Goal: Task Accomplishment & Management: Complete application form

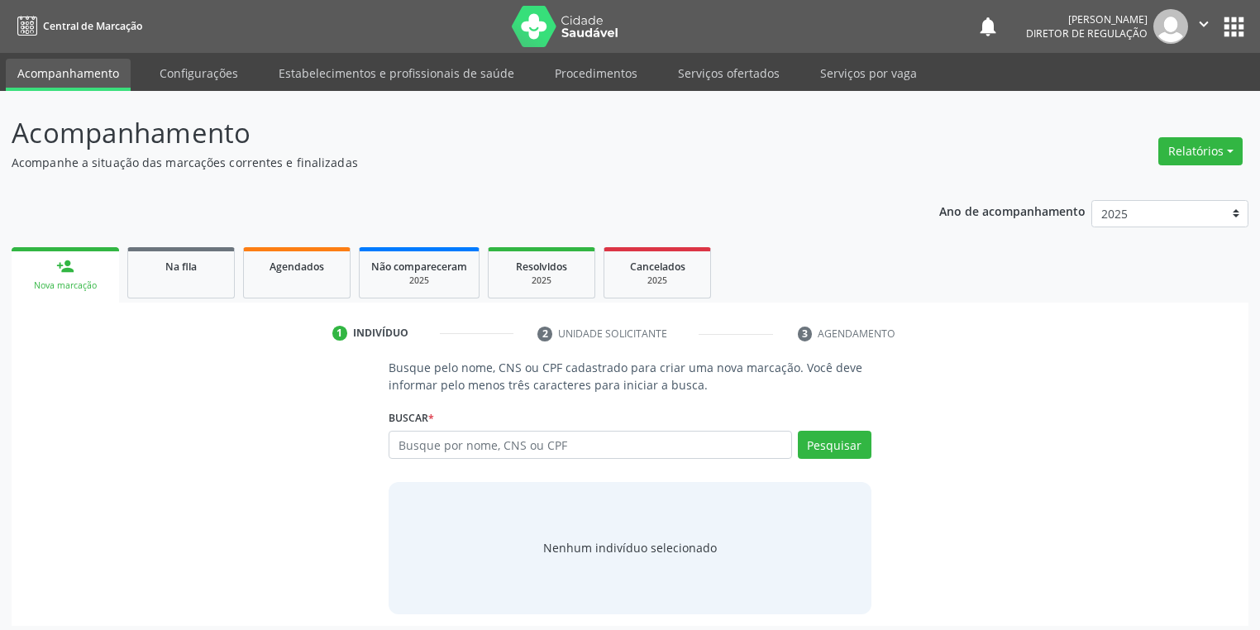
drag, startPoint x: 710, startPoint y: 79, endPoint x: 926, endPoint y: 145, distance: 225.4
click at [710, 79] on link "Serviços ofertados" at bounding box center [728, 73] width 125 height 29
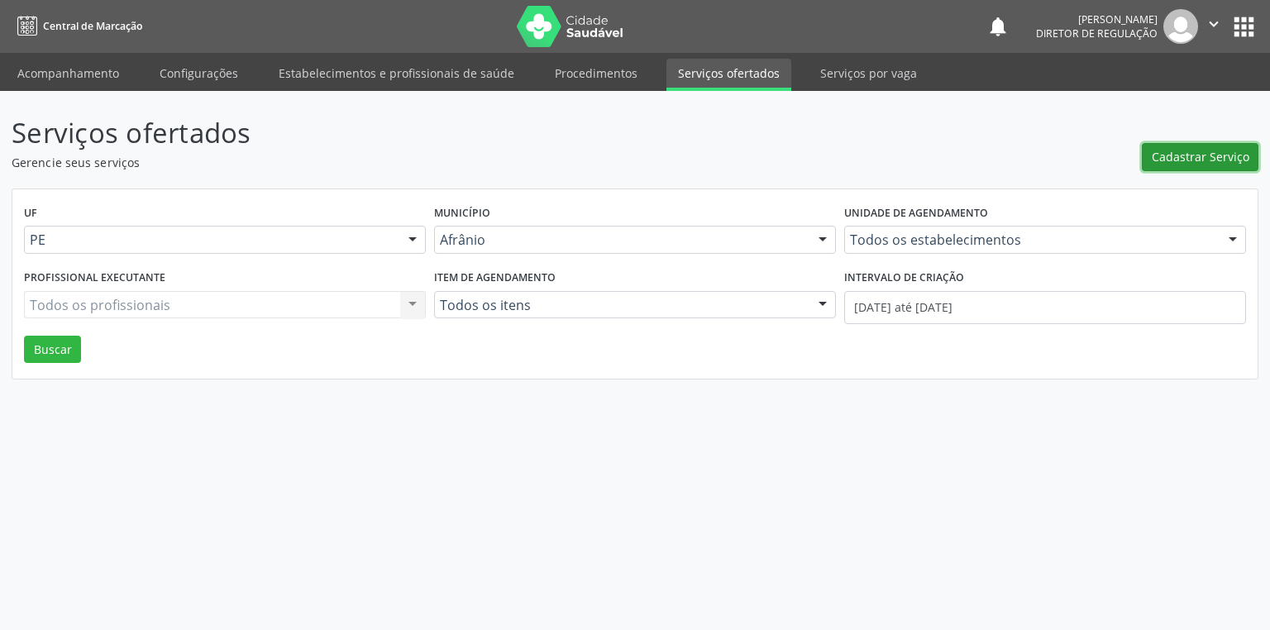
click at [1180, 157] on span "Cadastrar Serviço" at bounding box center [1201, 156] width 98 height 17
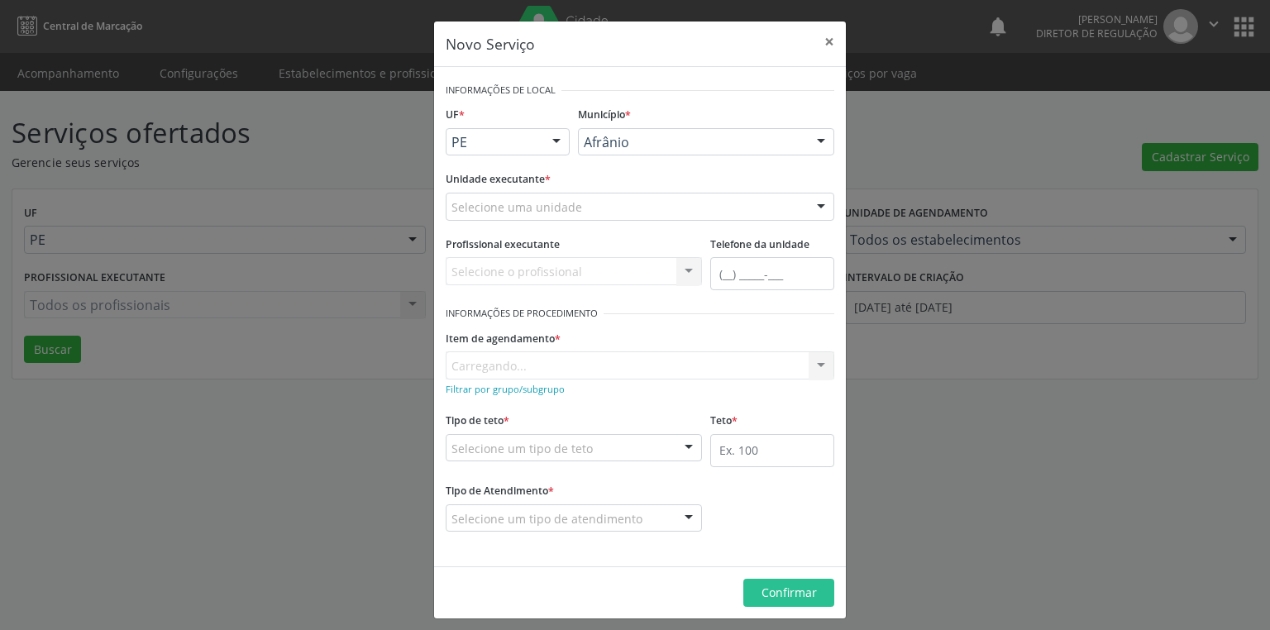
click at [607, 151] on div "Afrânio" at bounding box center [706, 142] width 256 height 28
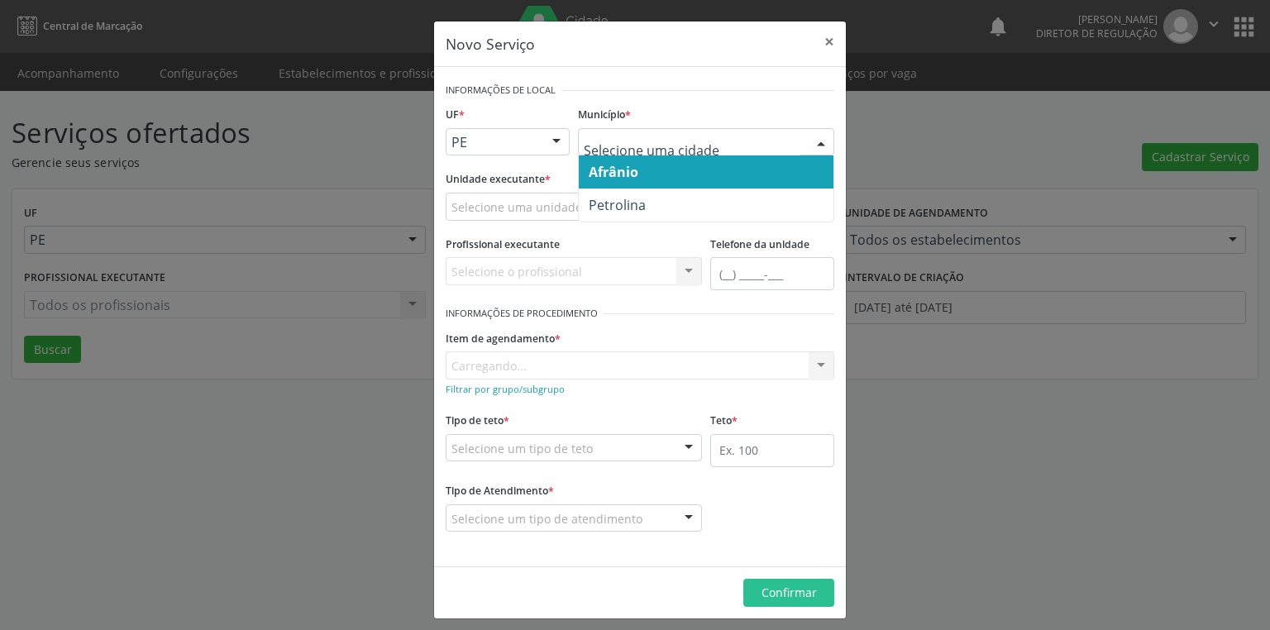
click at [592, 176] on span "Afrânio" at bounding box center [614, 172] width 50 height 18
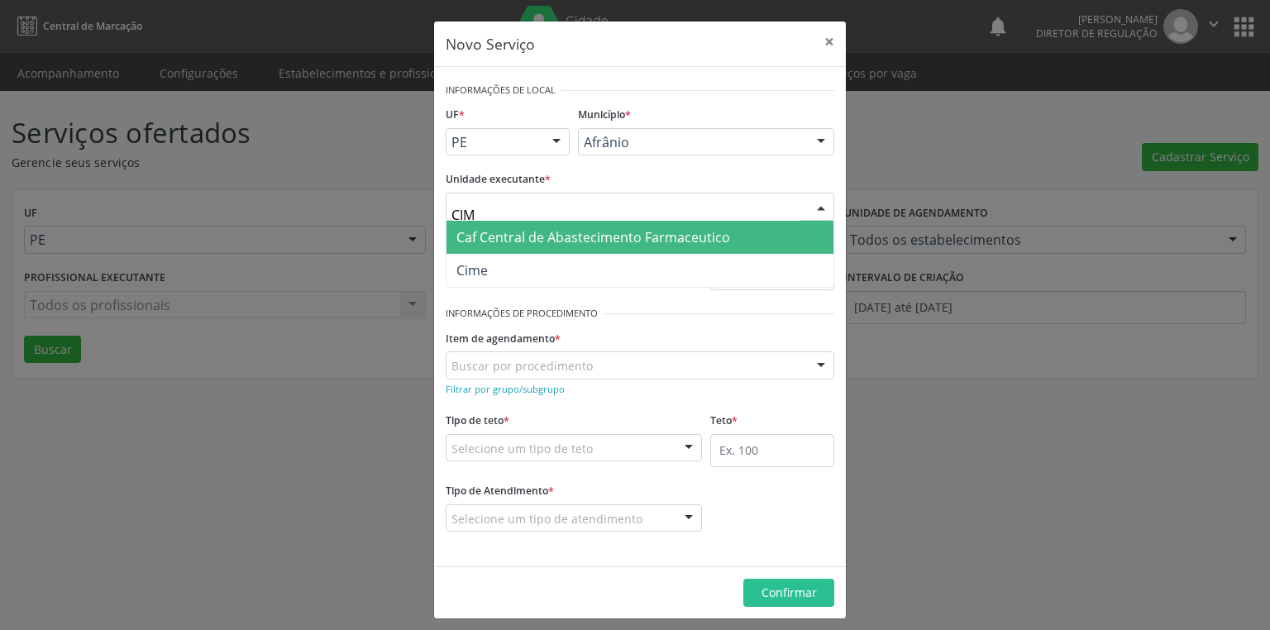
type input "CIME"
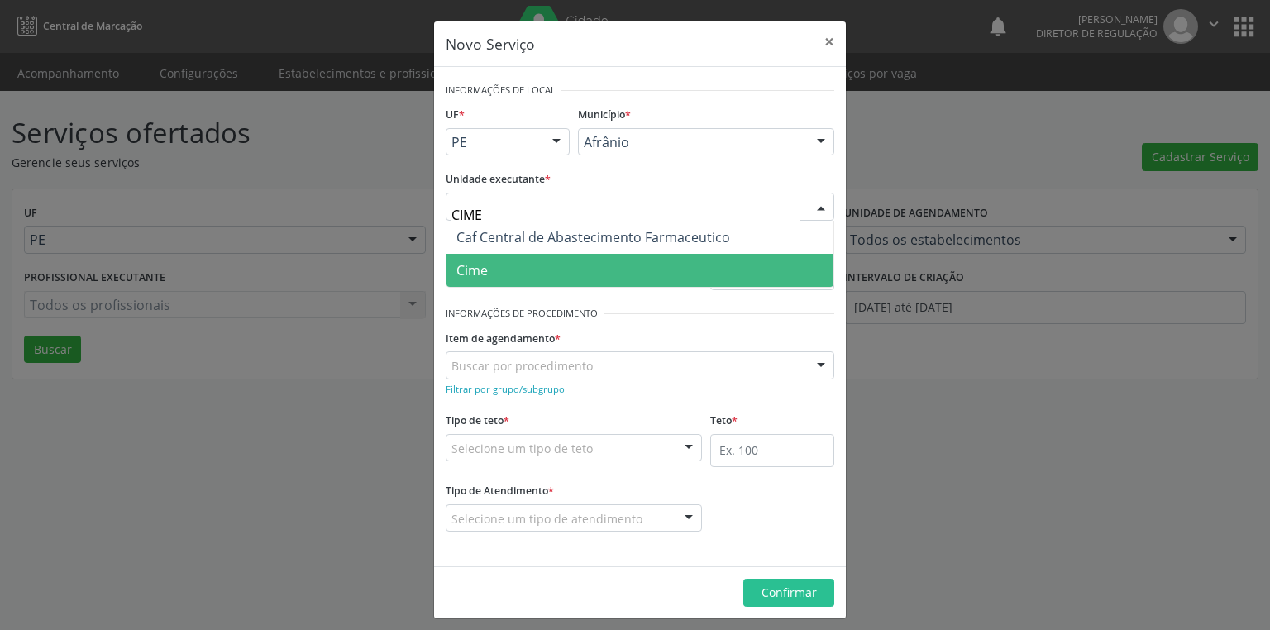
click at [498, 266] on span "Cime" at bounding box center [639, 270] width 387 height 33
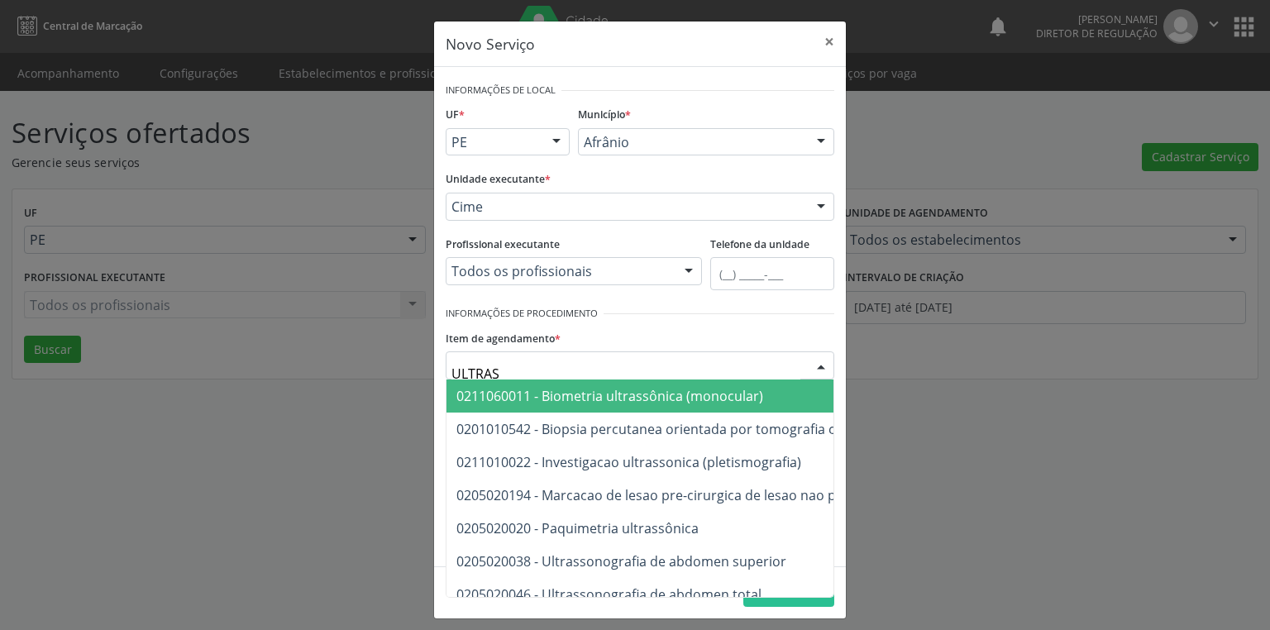
type input "ULTRASS"
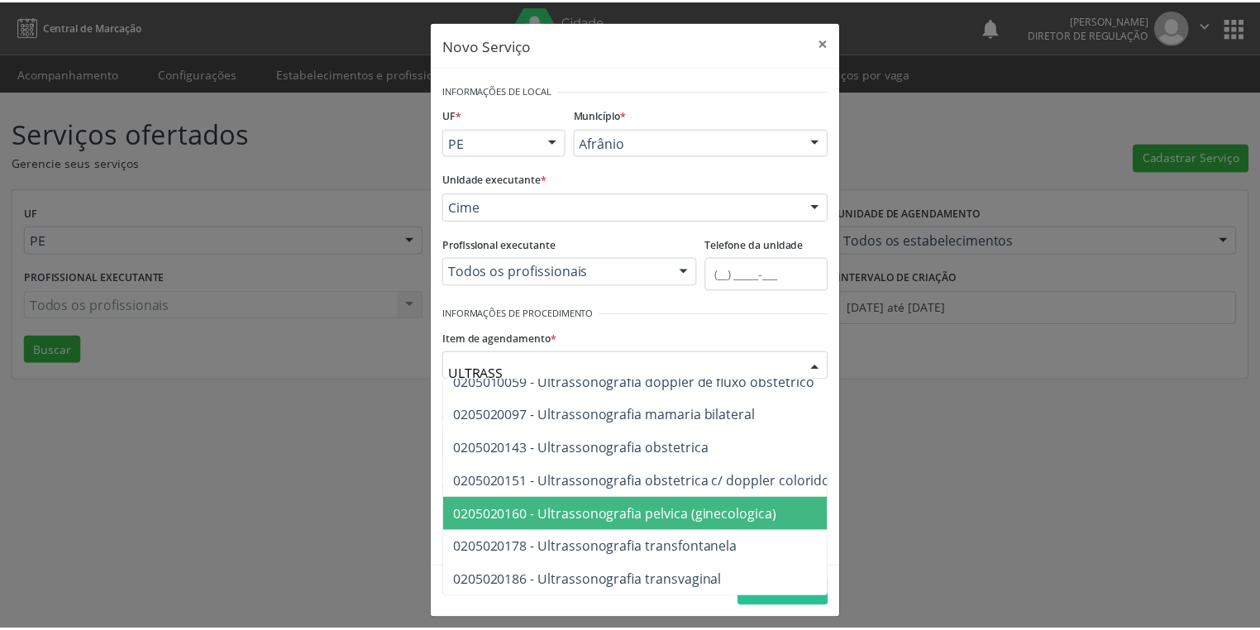
scroll to position [552, 0]
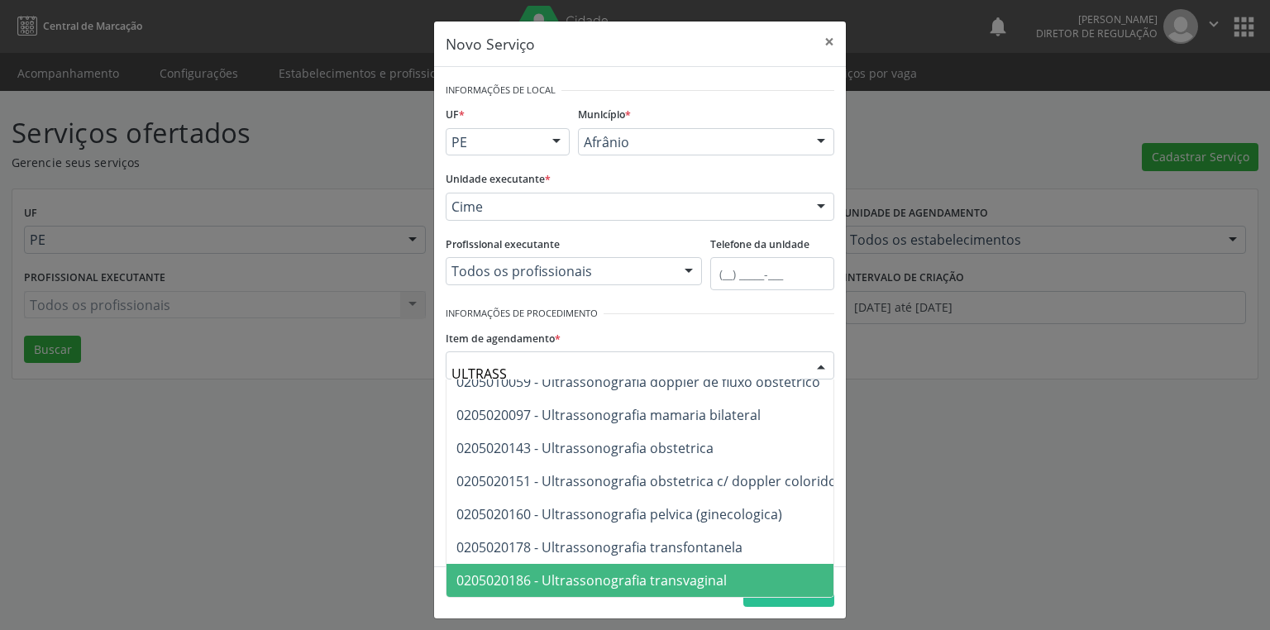
drag, startPoint x: 657, startPoint y: 570, endPoint x: 620, endPoint y: 564, distance: 37.8
click at [657, 571] on span "0205020186 - Ultrassonografia transvaginal" at bounding box center [591, 580] width 270 height 18
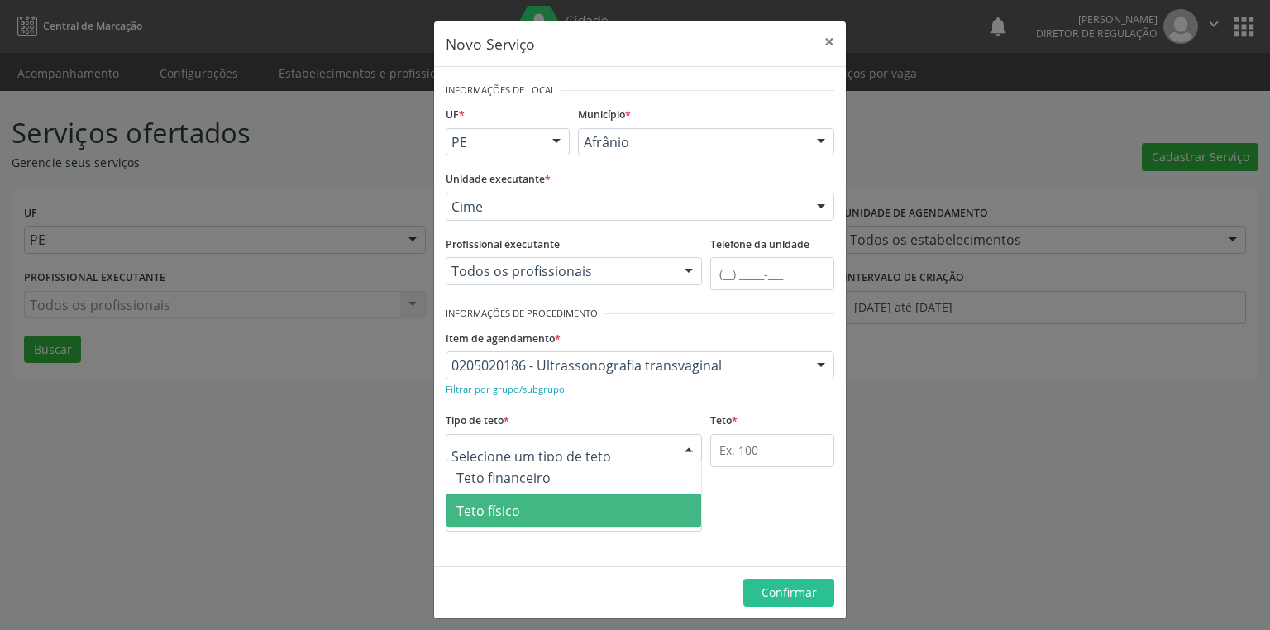
click at [510, 517] on span "Teto físico" at bounding box center [488, 511] width 64 height 18
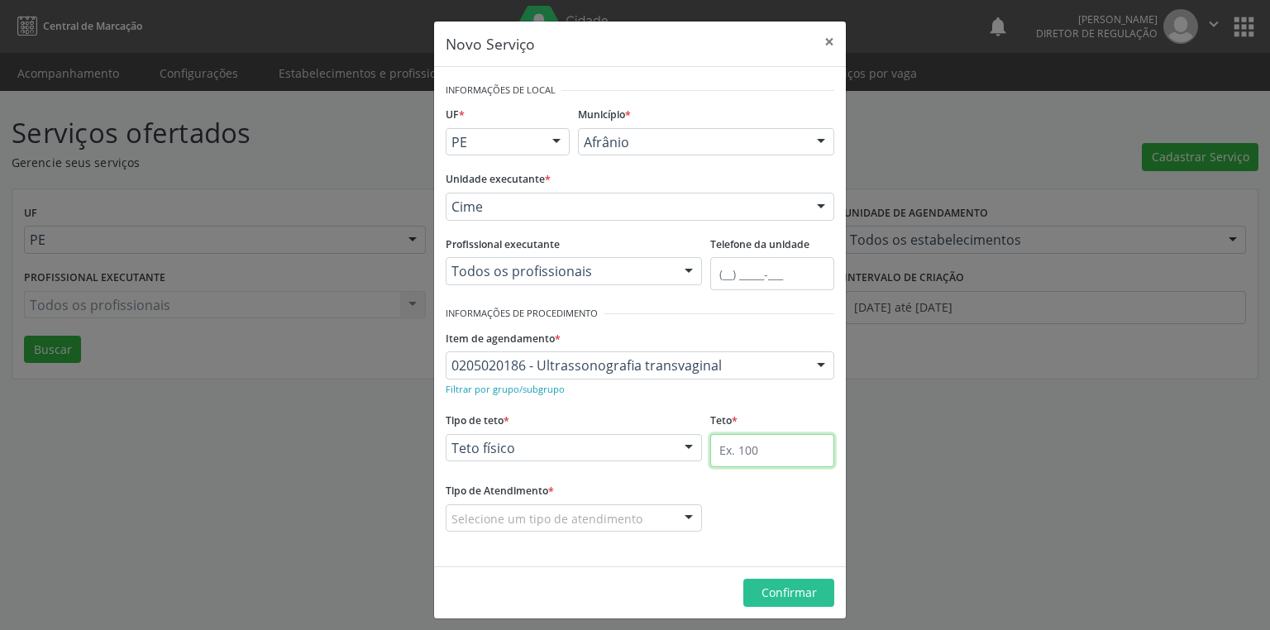
click at [716, 442] on input "text" at bounding box center [772, 450] width 124 height 33
type input "1"
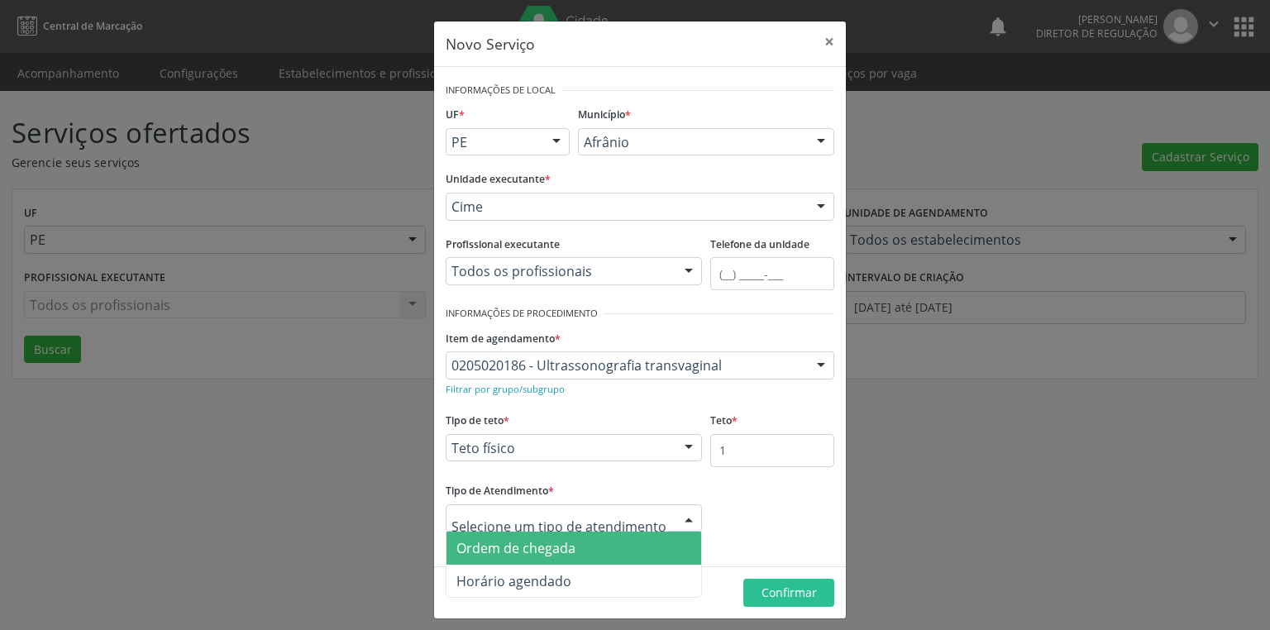
click at [525, 551] on span "Ordem de chegada" at bounding box center [515, 548] width 119 height 18
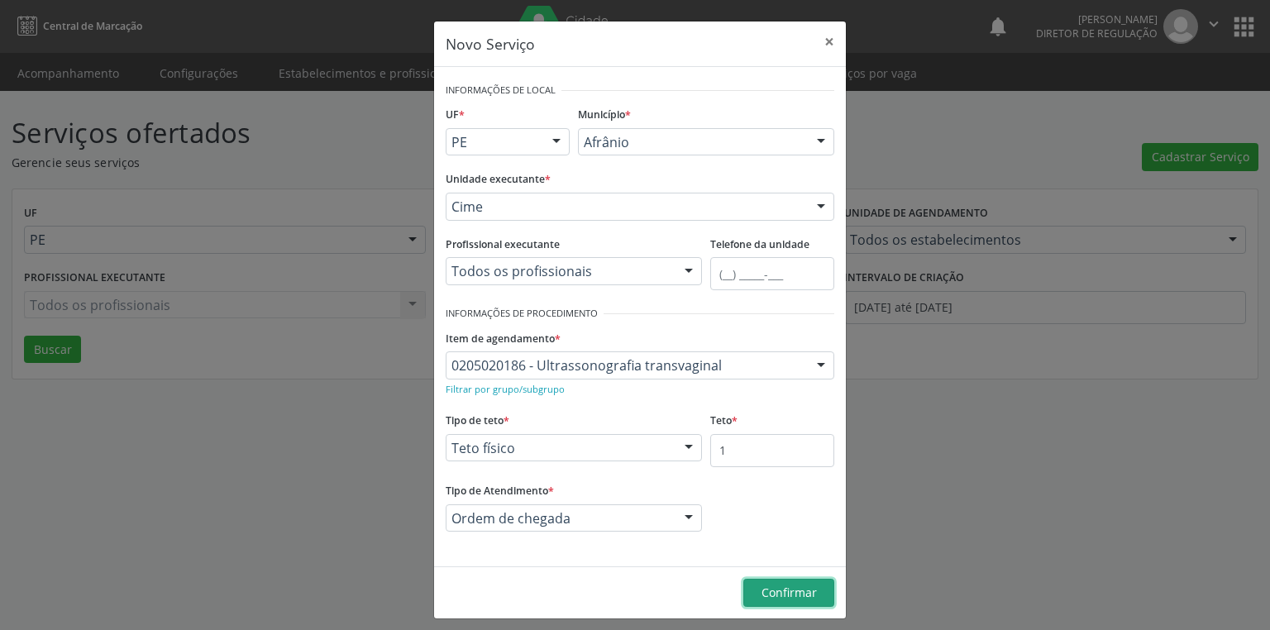
click at [754, 592] on button "Confirmar" at bounding box center [788, 593] width 91 height 28
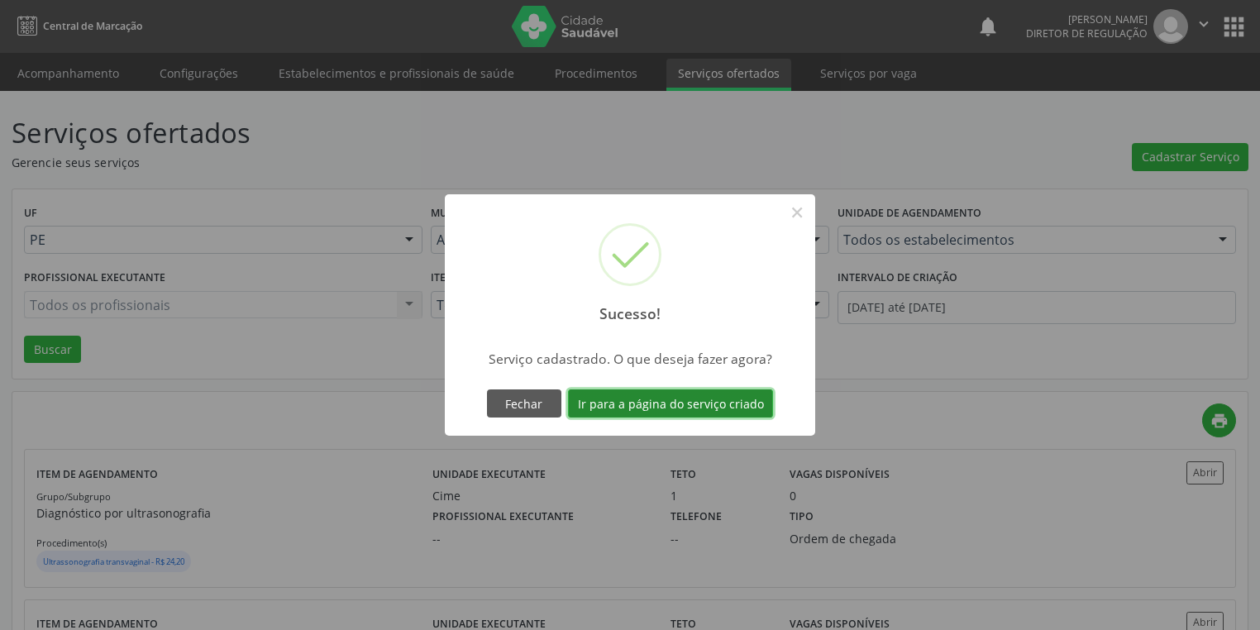
click at [641, 399] on button "Ir para a página do serviço criado" at bounding box center [670, 403] width 205 height 28
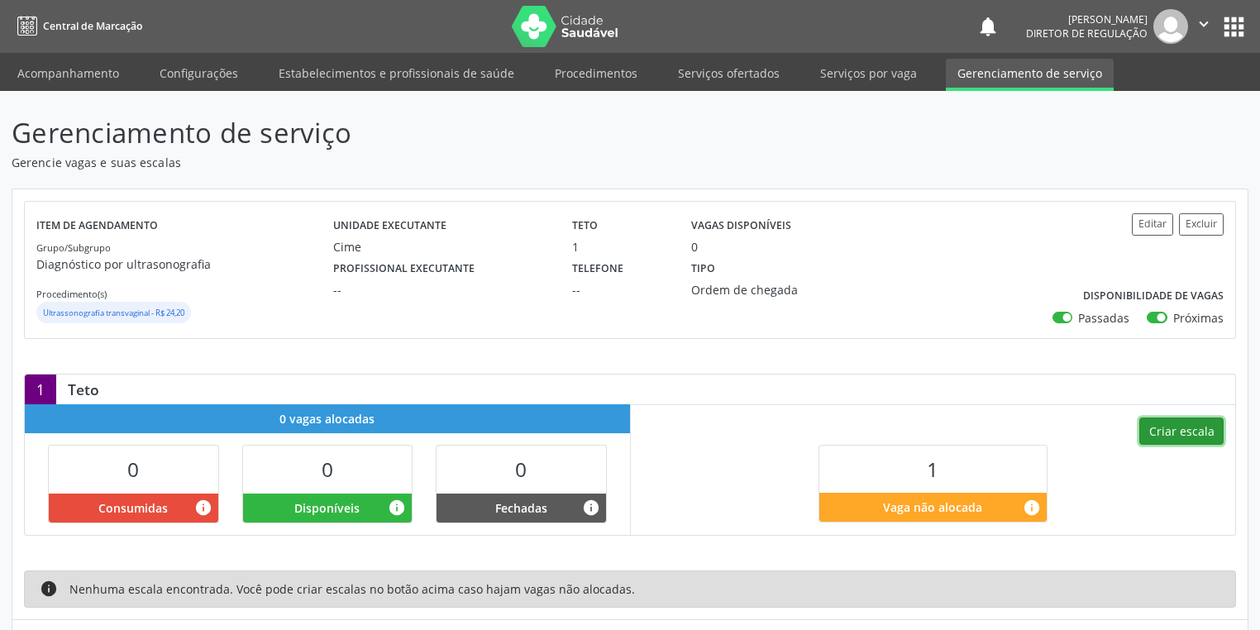
click at [1173, 423] on button "Criar escala" at bounding box center [1181, 431] width 84 height 28
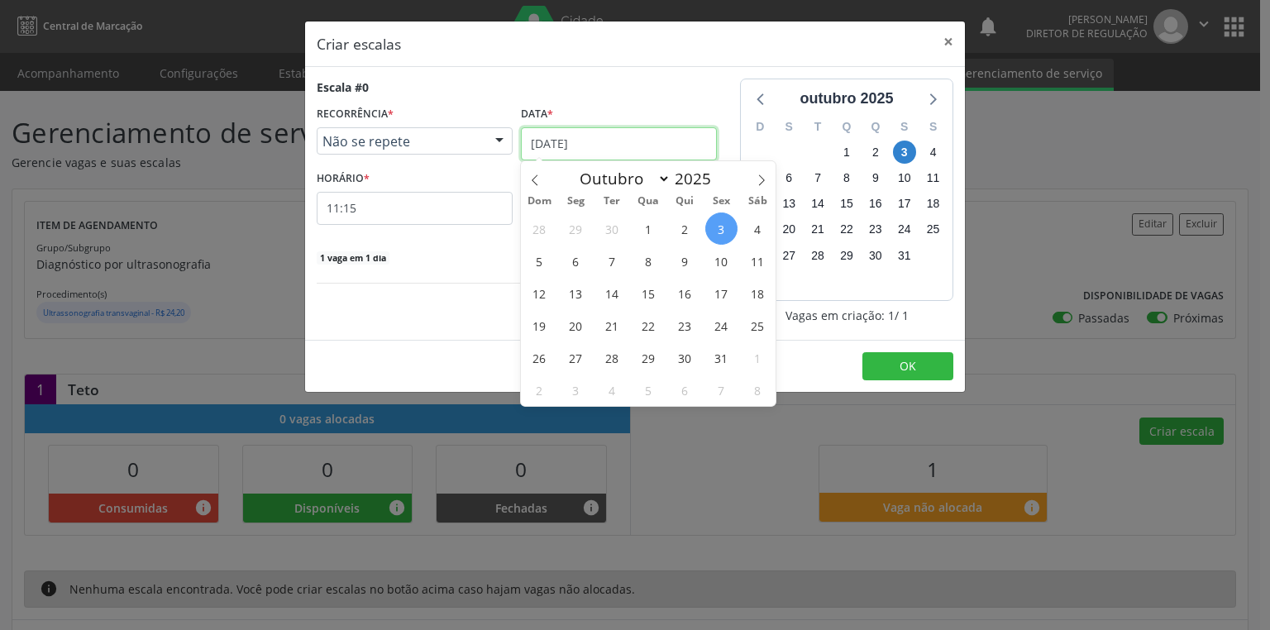
click at [561, 140] on input "[DATE]" at bounding box center [619, 143] width 196 height 33
click at [611, 265] on span "7" at bounding box center [612, 261] width 32 height 32
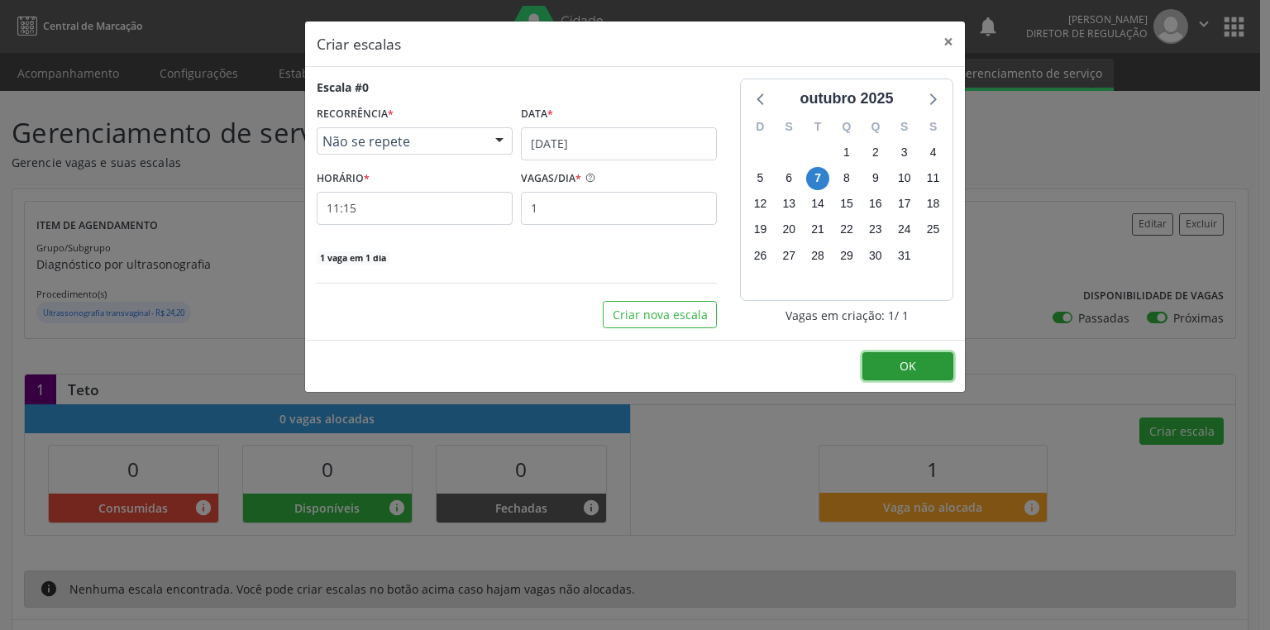
drag, startPoint x: 889, startPoint y: 361, endPoint x: 877, endPoint y: 352, distance: 15.4
click at [889, 359] on button "OK" at bounding box center [907, 366] width 91 height 28
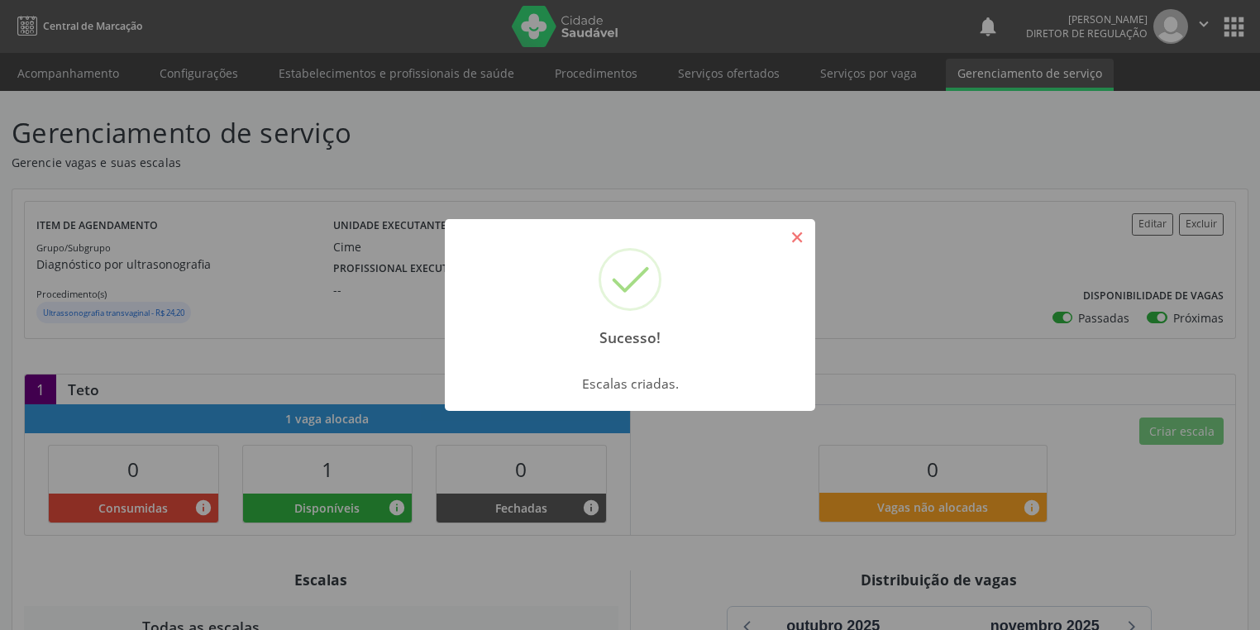
click at [790, 231] on button "×" at bounding box center [797, 237] width 28 height 28
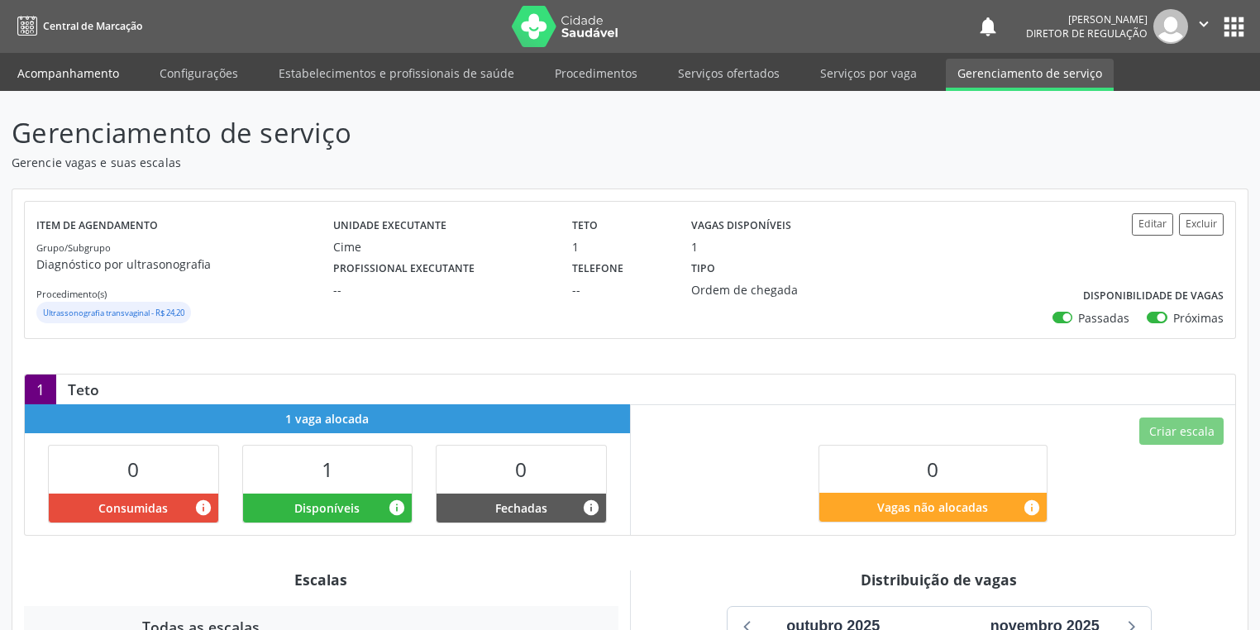
click at [83, 74] on link "Acompanhamento" at bounding box center [68, 73] width 125 height 29
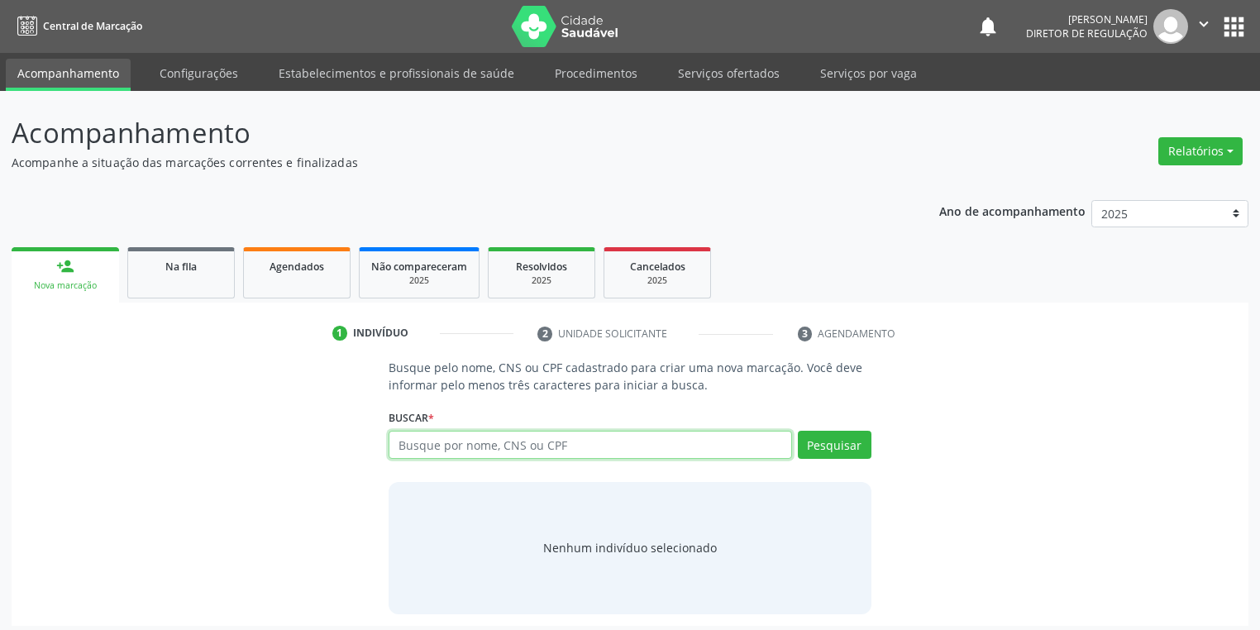
click at [459, 431] on input "text" at bounding box center [590, 445] width 403 height 28
type input "ANA LAURA DE OLIVEI"
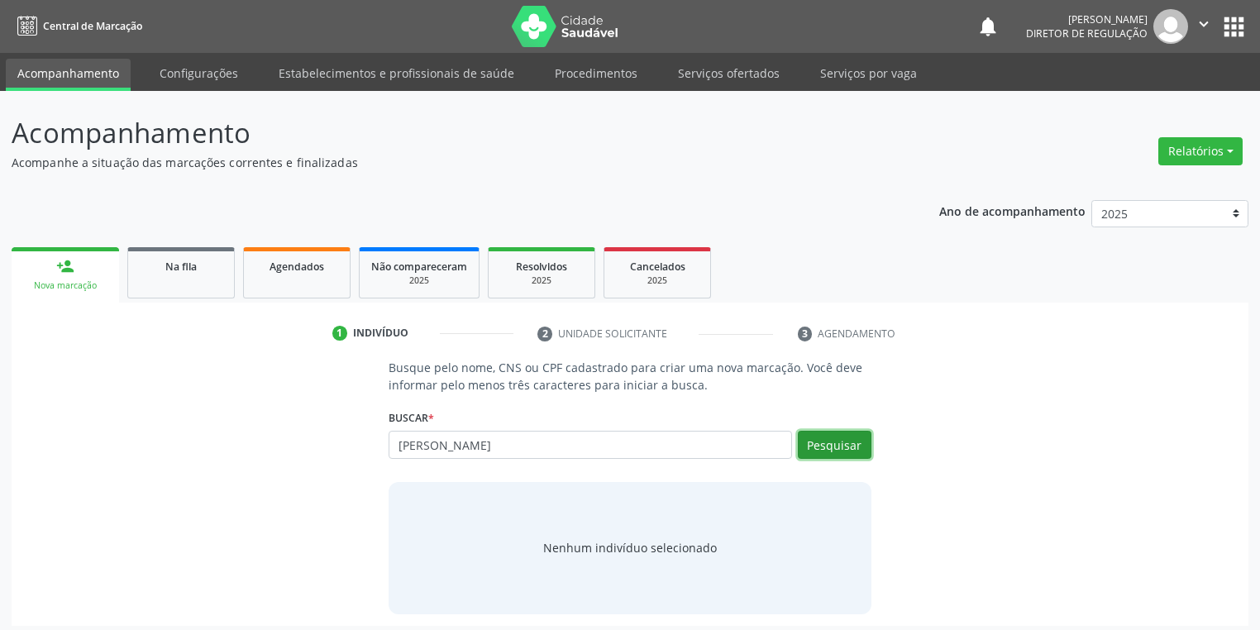
click at [832, 448] on button "Pesquisar" at bounding box center [835, 445] width 74 height 28
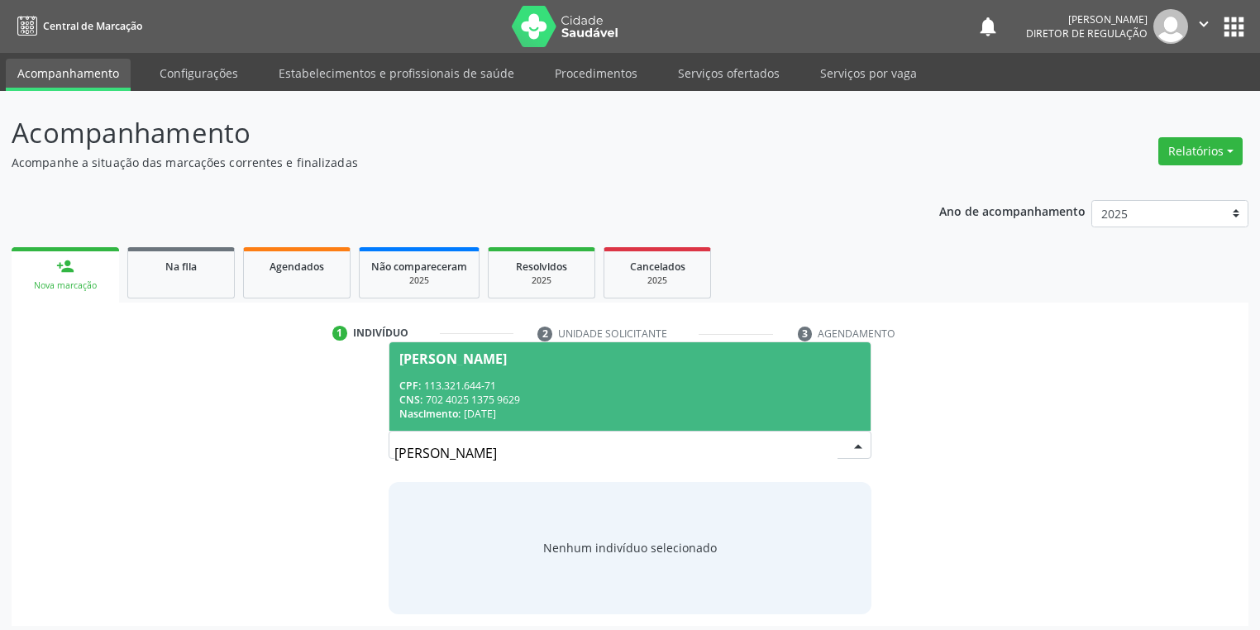
click at [538, 384] on div "CPF: 113.321.644-71" at bounding box center [629, 386] width 461 height 14
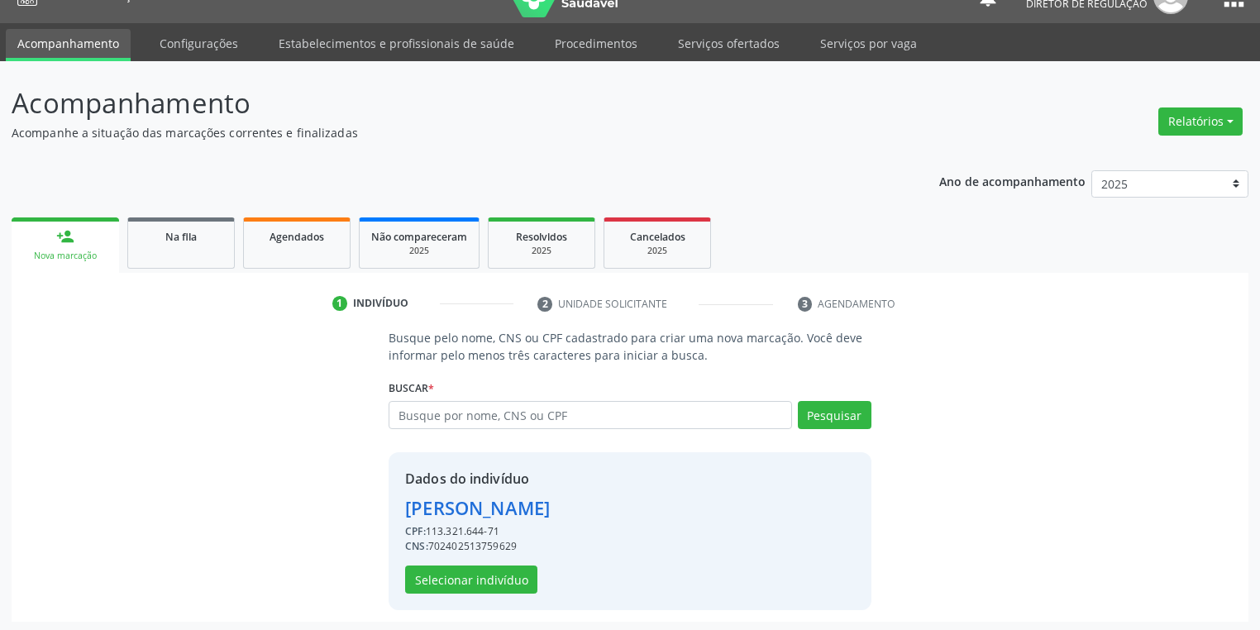
scroll to position [31, 0]
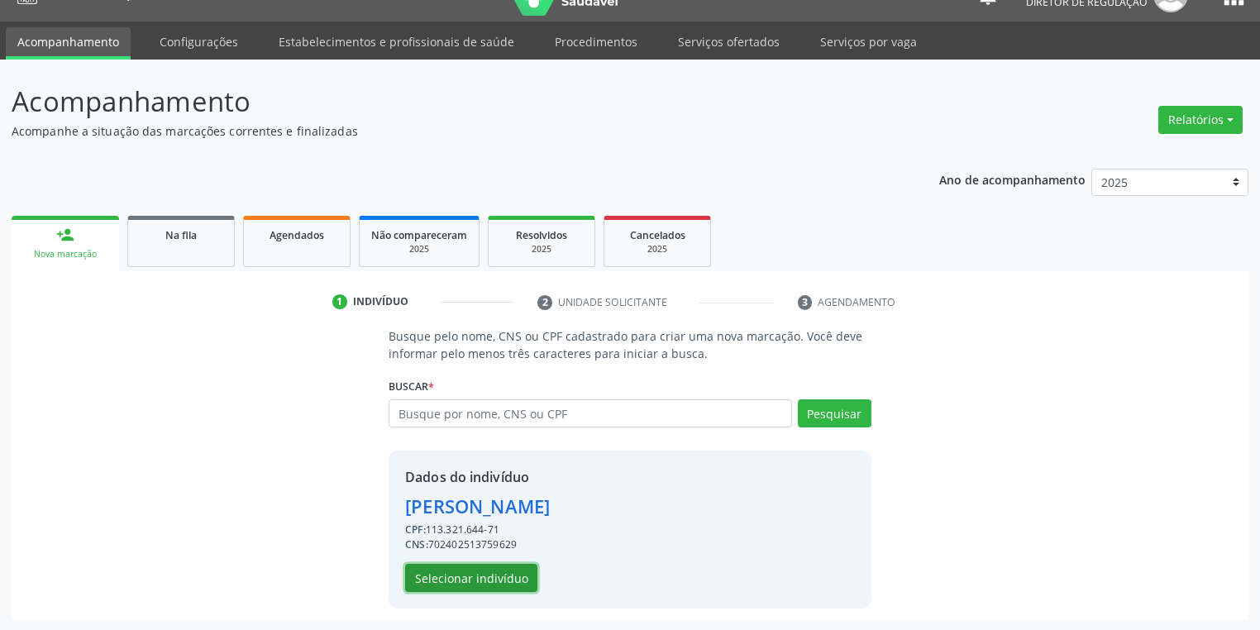
click at [469, 565] on button "Selecionar indivíduo" at bounding box center [471, 578] width 132 height 28
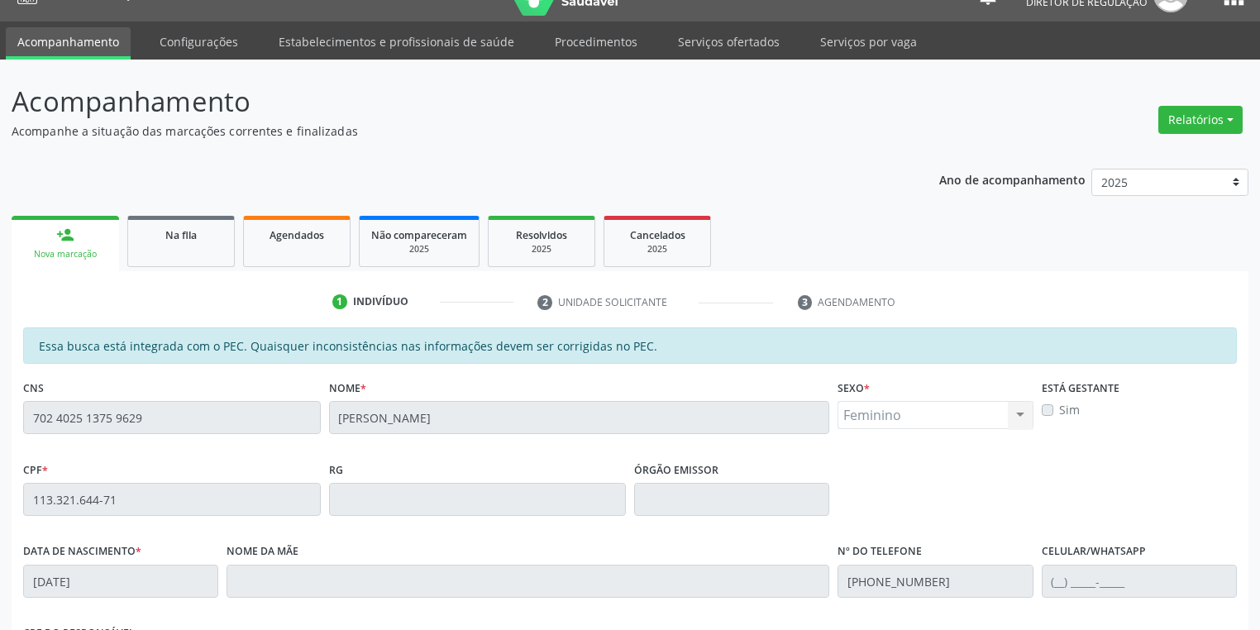
scroll to position [313, 0]
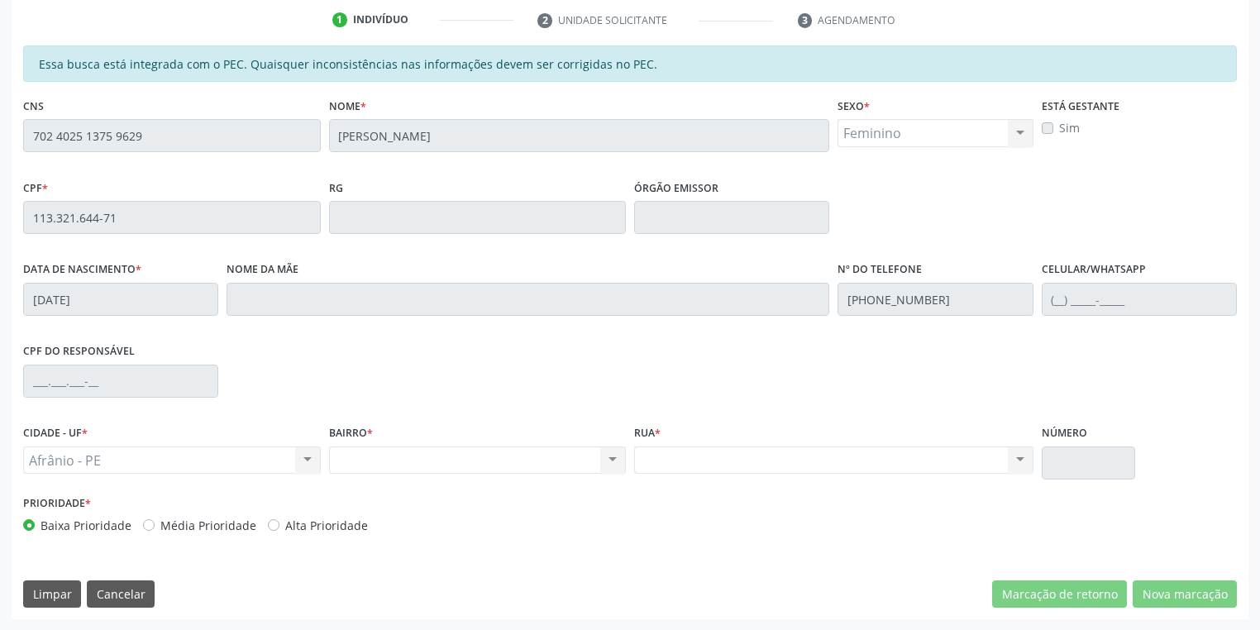
click at [0, 141] on div "Acompanhamento Acompanhe a situação das marcações correntes e finalizadas Relat…" at bounding box center [630, 204] width 1260 height 853
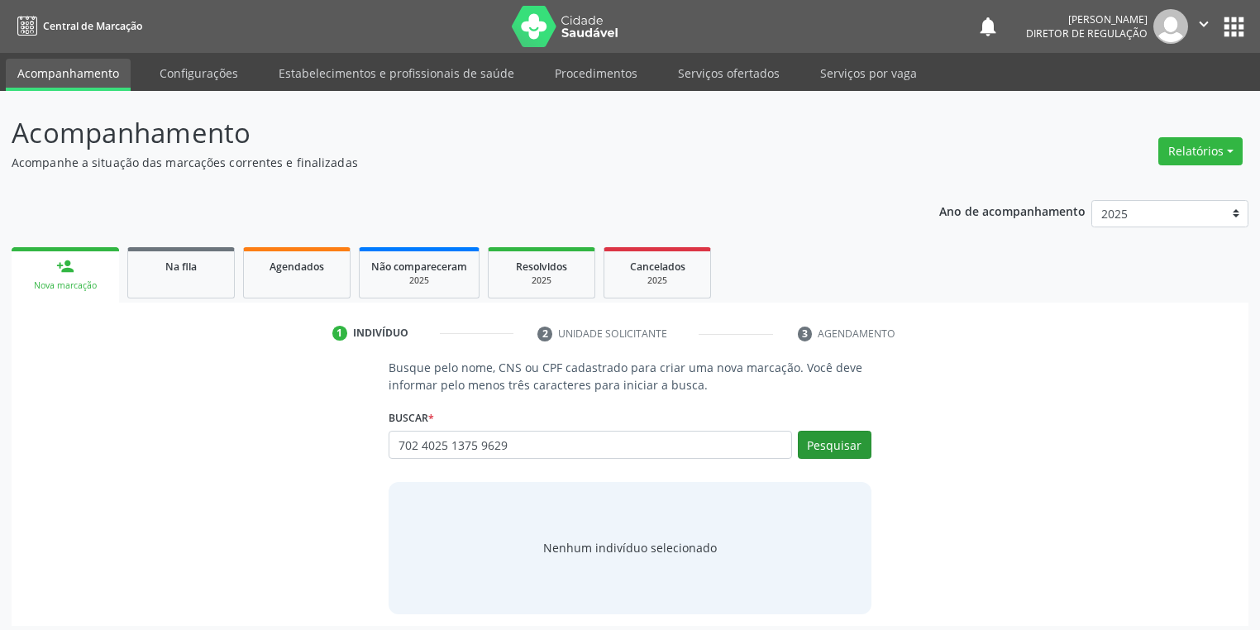
type input "702 4025 1375 9629"
click at [826, 444] on button "Pesquisar" at bounding box center [835, 445] width 74 height 28
type input "702 4025 1375 9629"
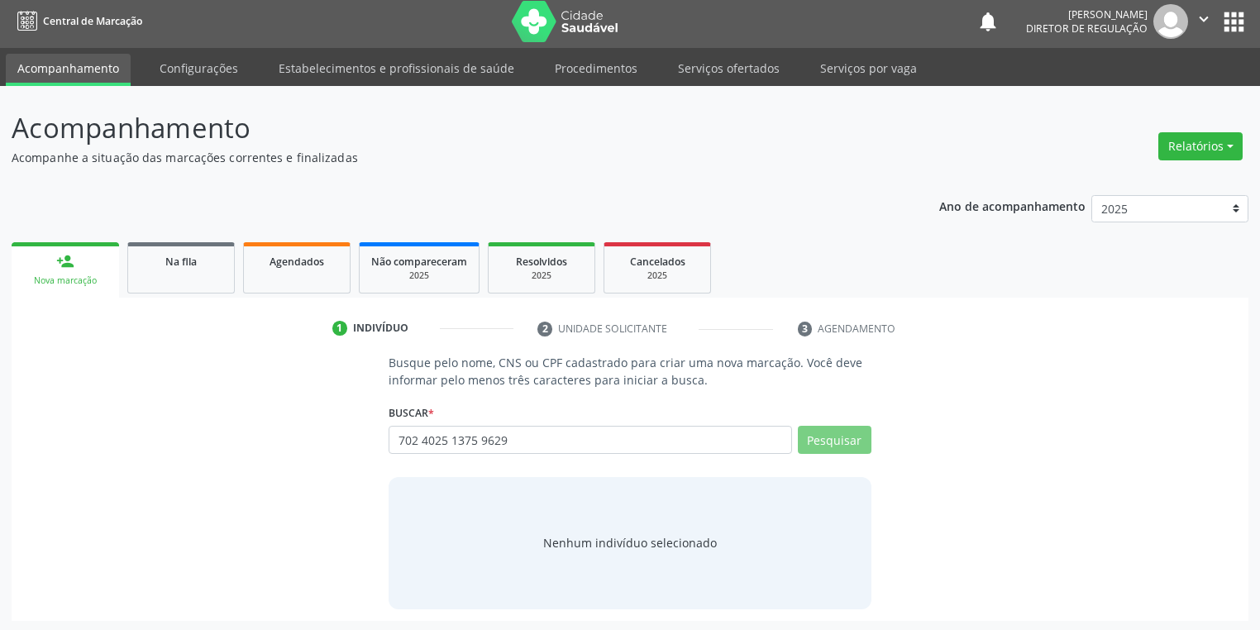
scroll to position [7, 0]
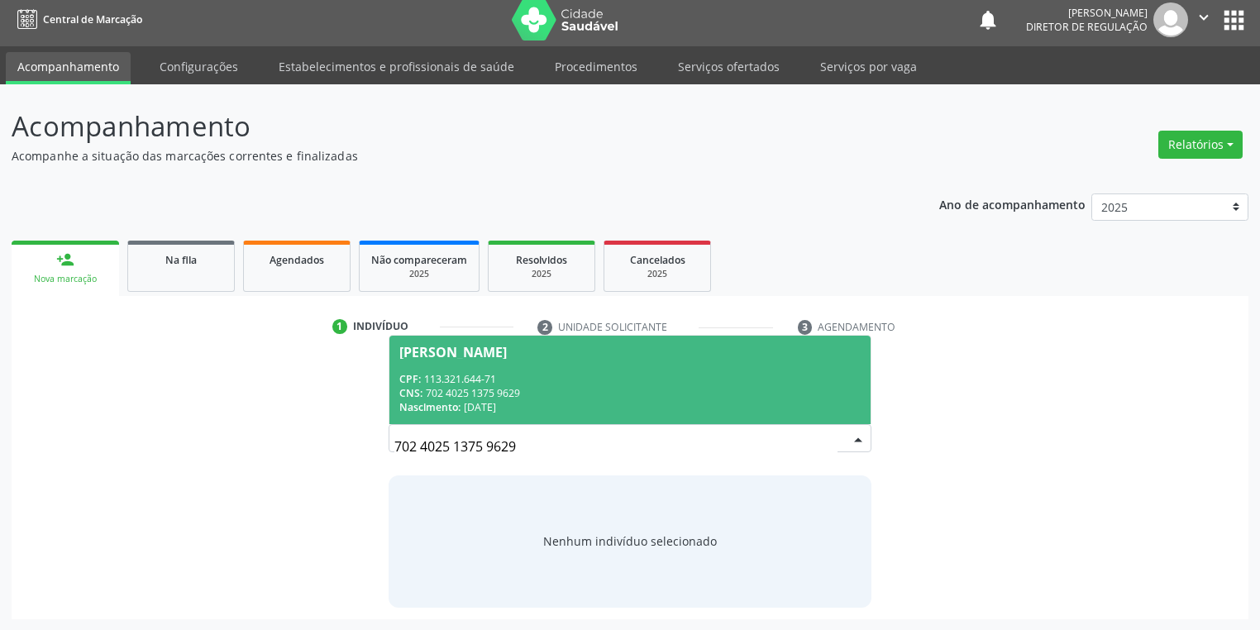
click at [570, 390] on div "CNS: 702 4025 1375 9629" at bounding box center [629, 393] width 461 height 14
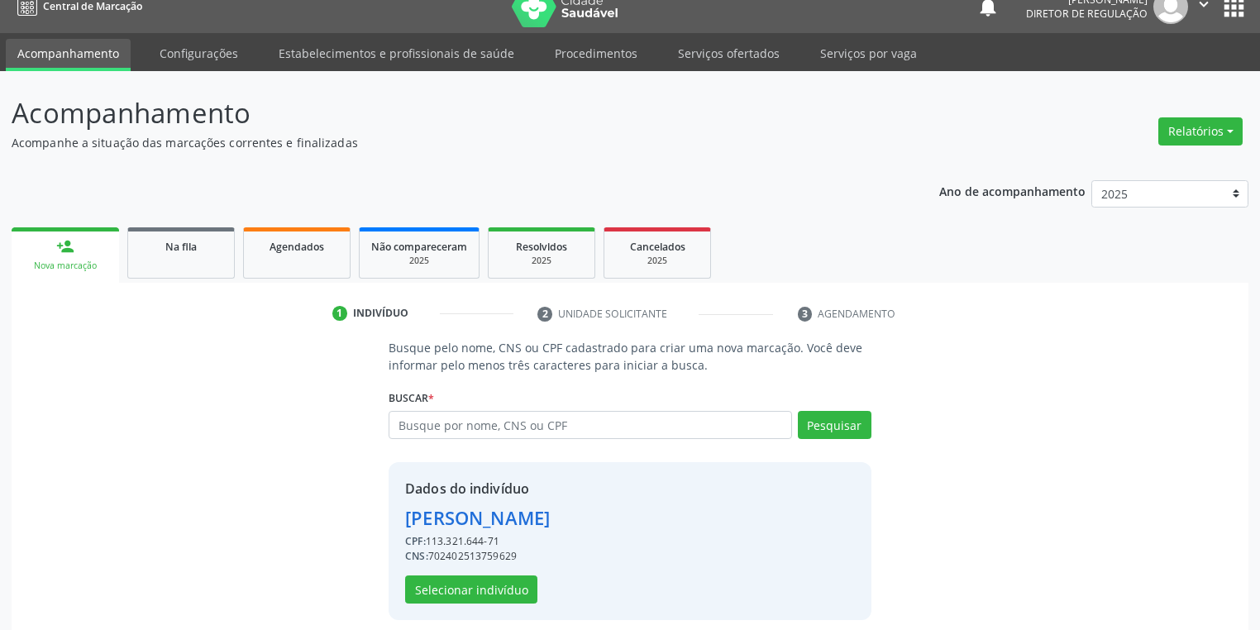
scroll to position [31, 0]
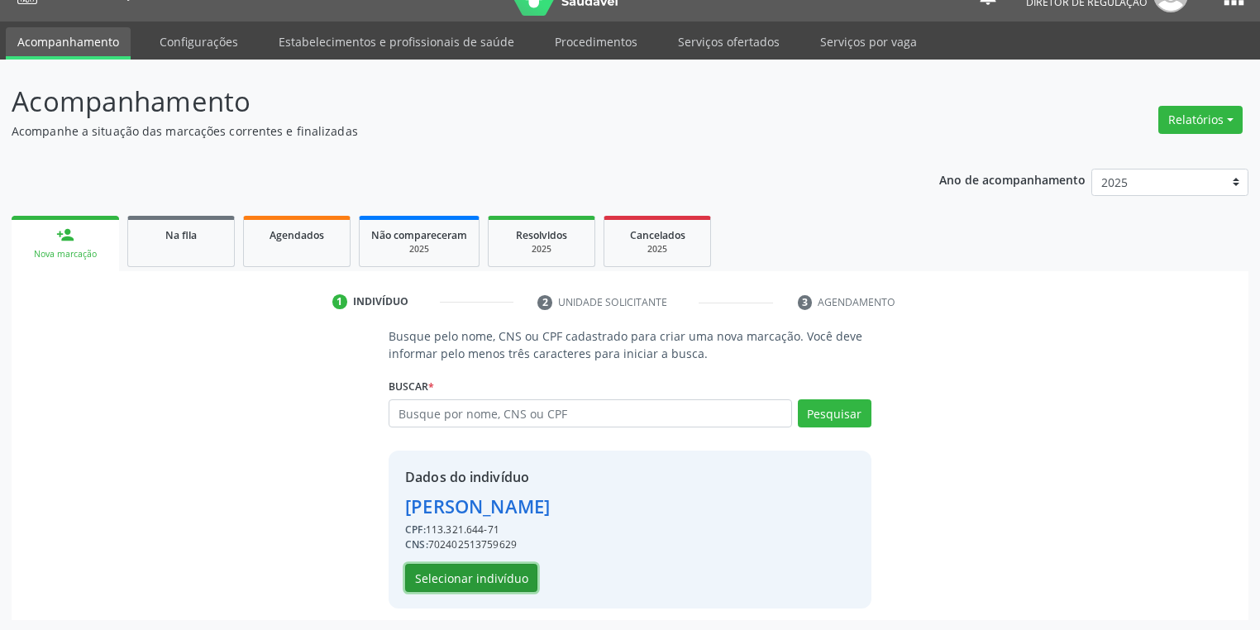
drag, startPoint x: 491, startPoint y: 570, endPoint x: 827, endPoint y: 298, distance: 433.2
click at [491, 569] on button "Selecionar indivíduo" at bounding box center [471, 578] width 132 height 28
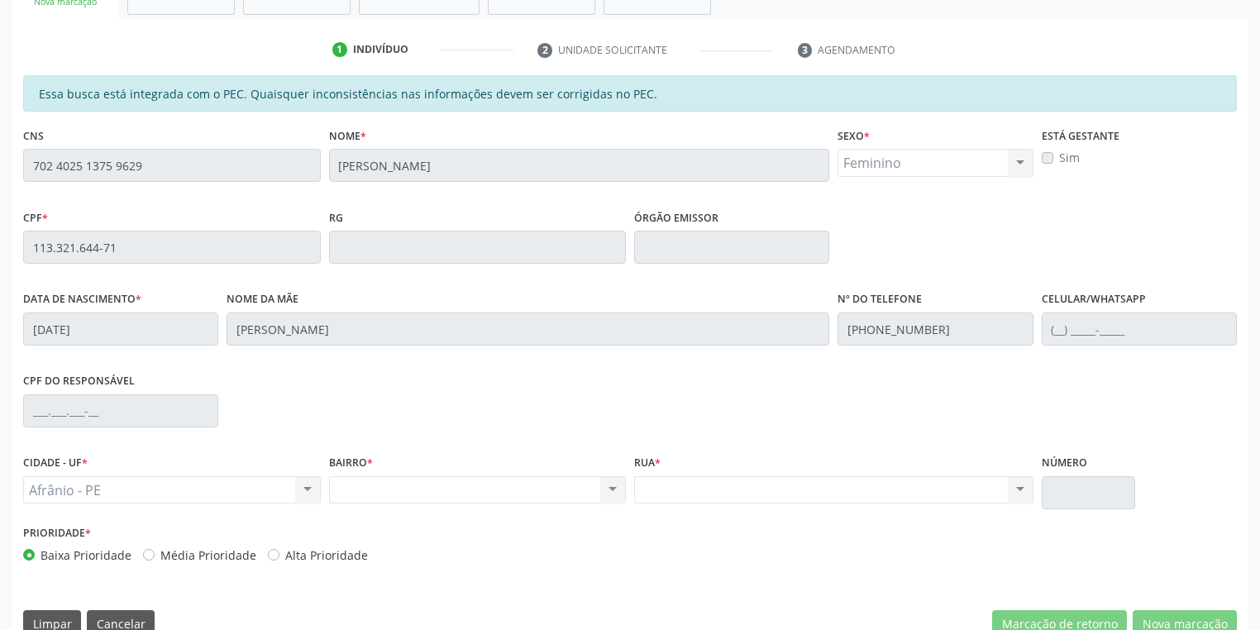
scroll to position [313, 0]
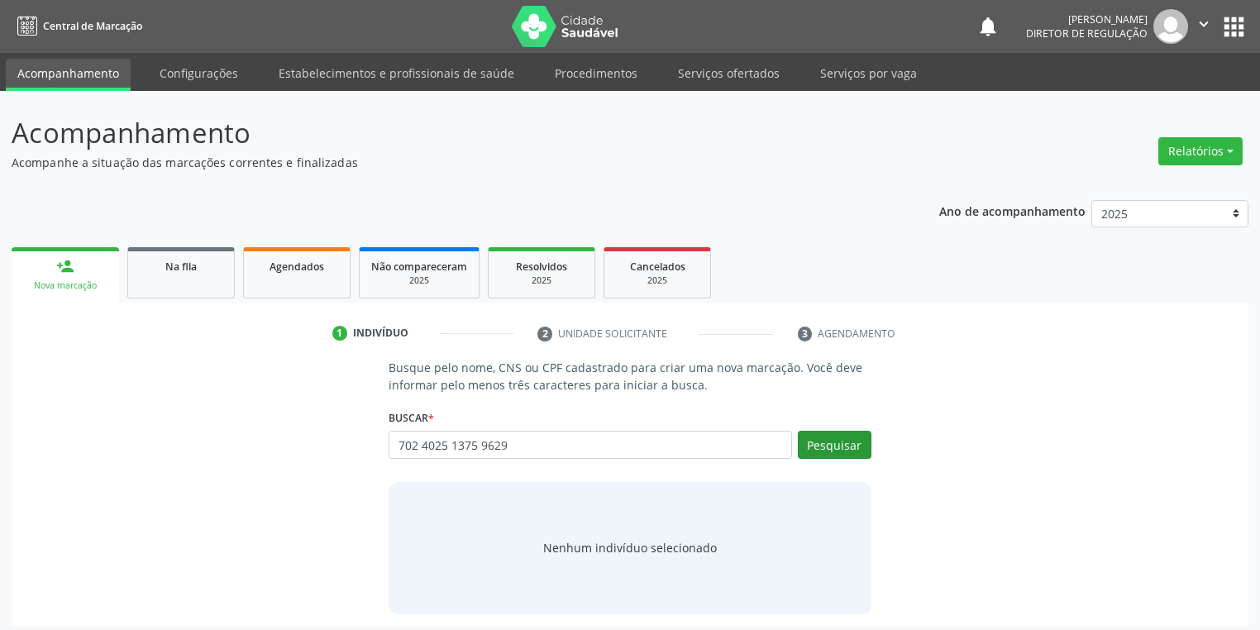
type input "702 4025 1375 9629"
click at [837, 449] on button "Pesquisar" at bounding box center [835, 445] width 74 height 28
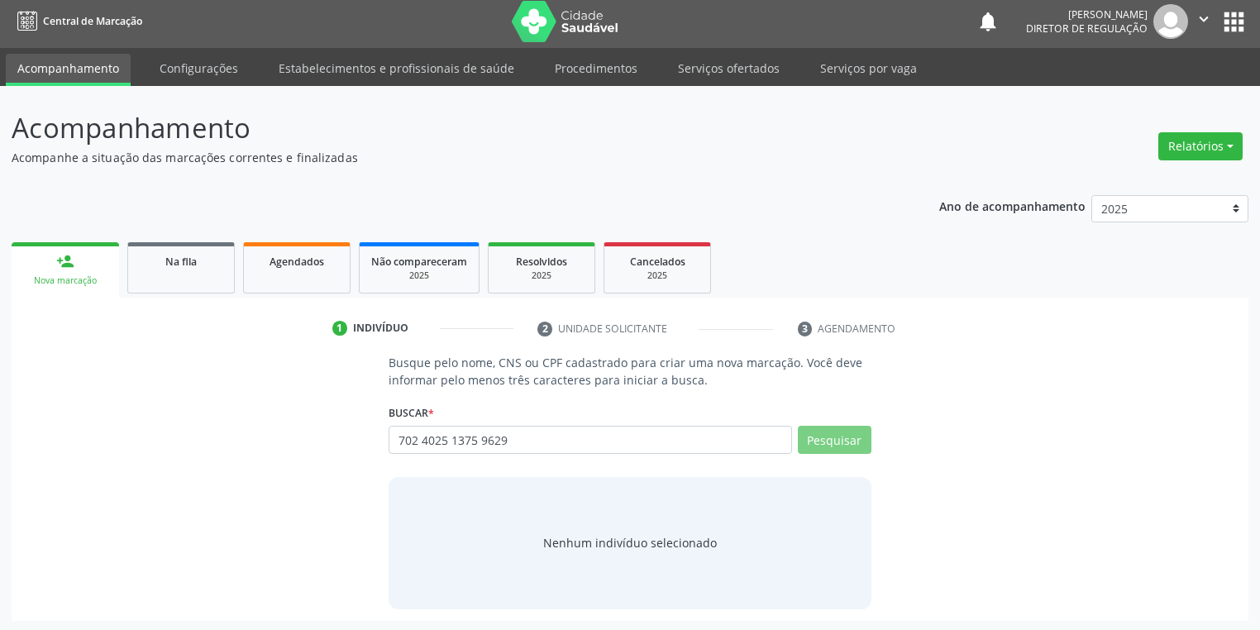
scroll to position [7, 0]
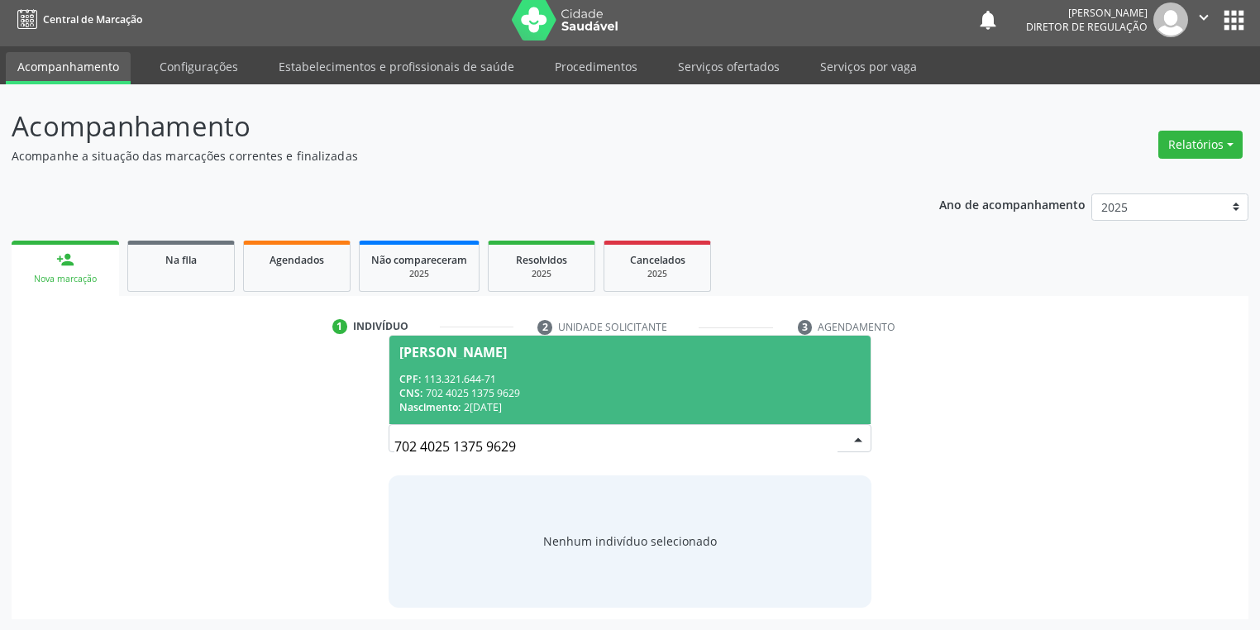
click at [530, 393] on div "CNS: 702 4025 1375 9629" at bounding box center [629, 393] width 461 height 14
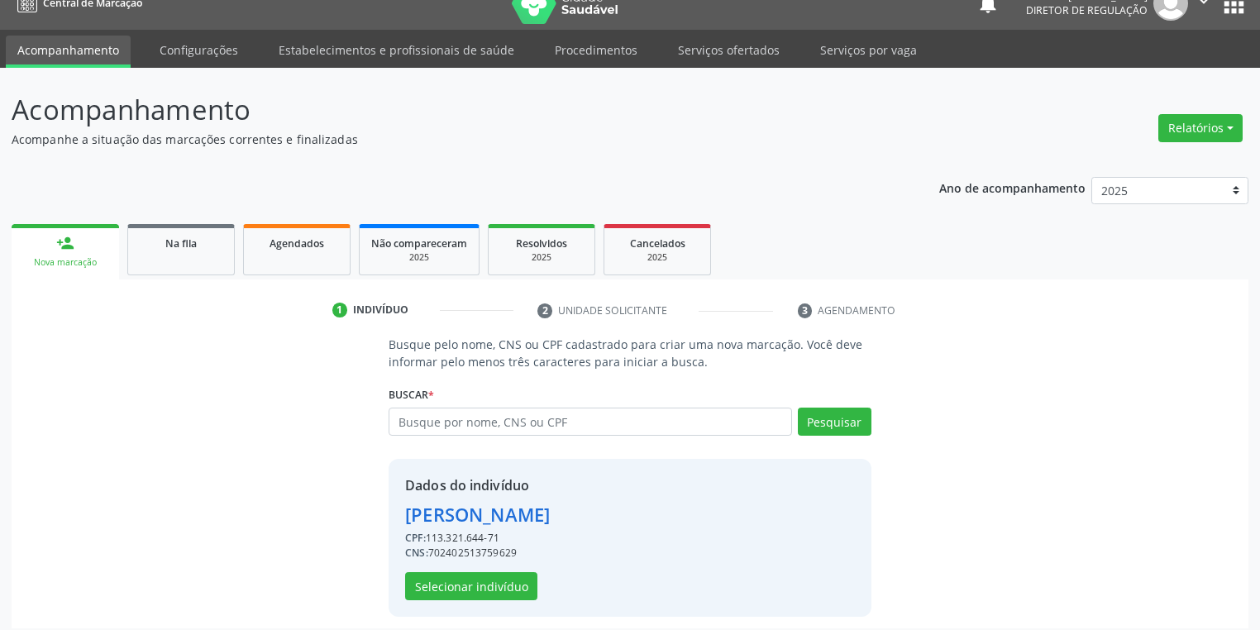
scroll to position [31, 0]
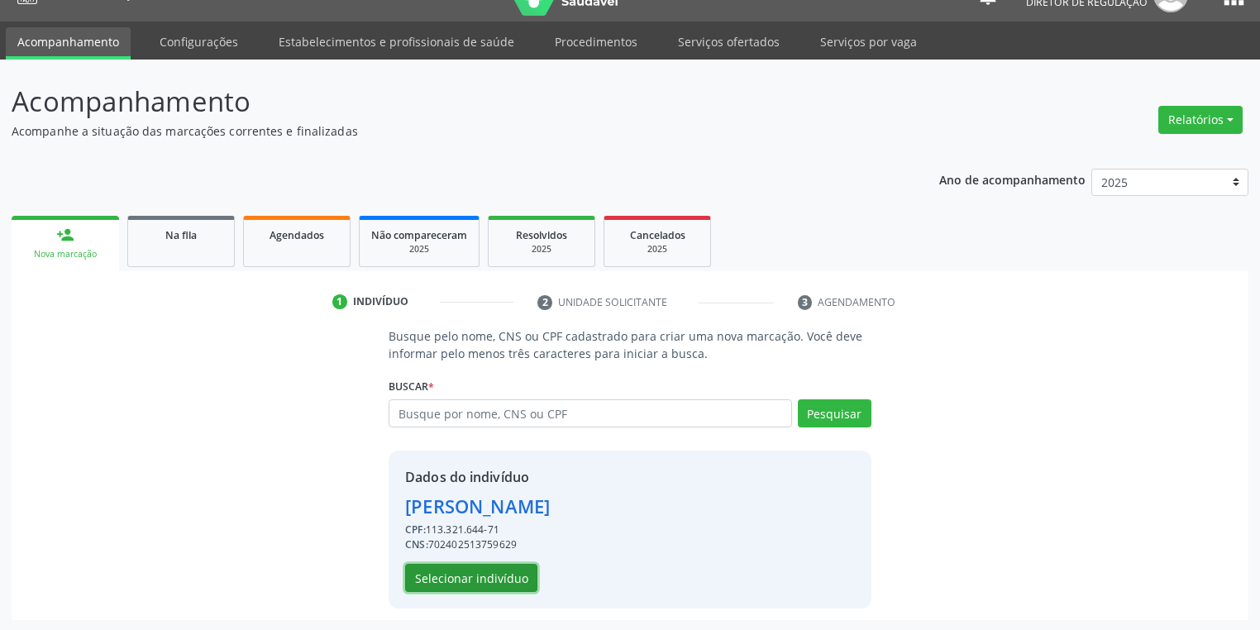
click at [483, 578] on button "Selecionar indivíduo" at bounding box center [471, 578] width 132 height 28
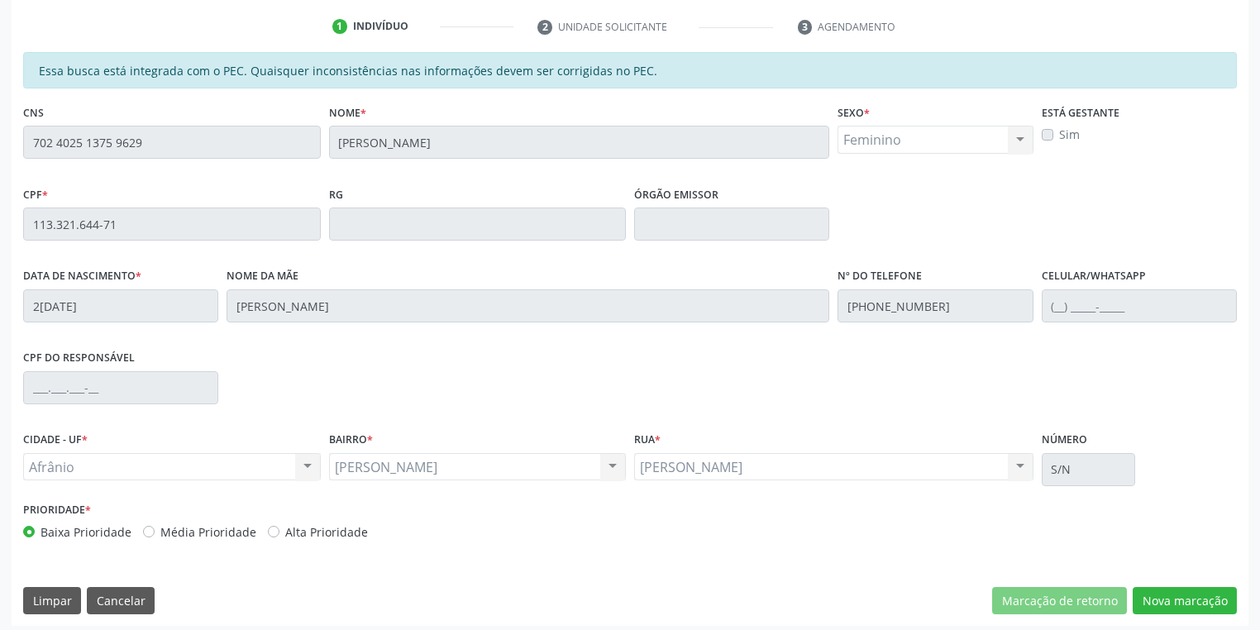
scroll to position [313, 0]
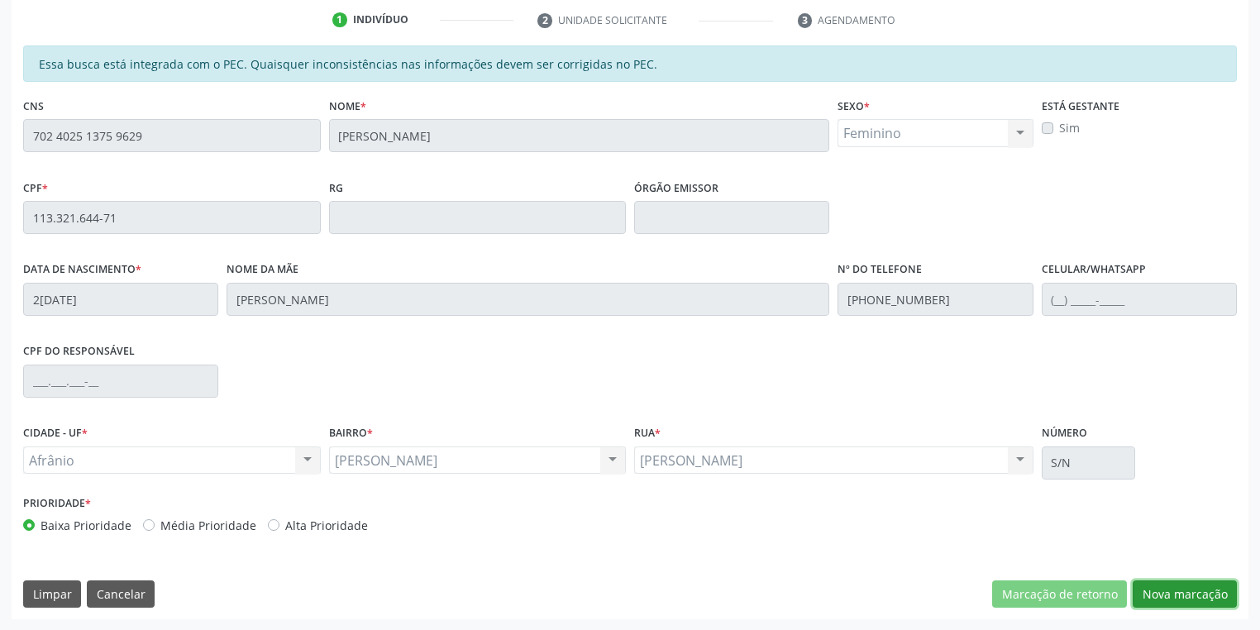
drag, startPoint x: 1169, startPoint y: 589, endPoint x: 1028, endPoint y: 580, distance: 141.6
click at [1164, 585] on button "Nova marcação" at bounding box center [1185, 594] width 104 height 28
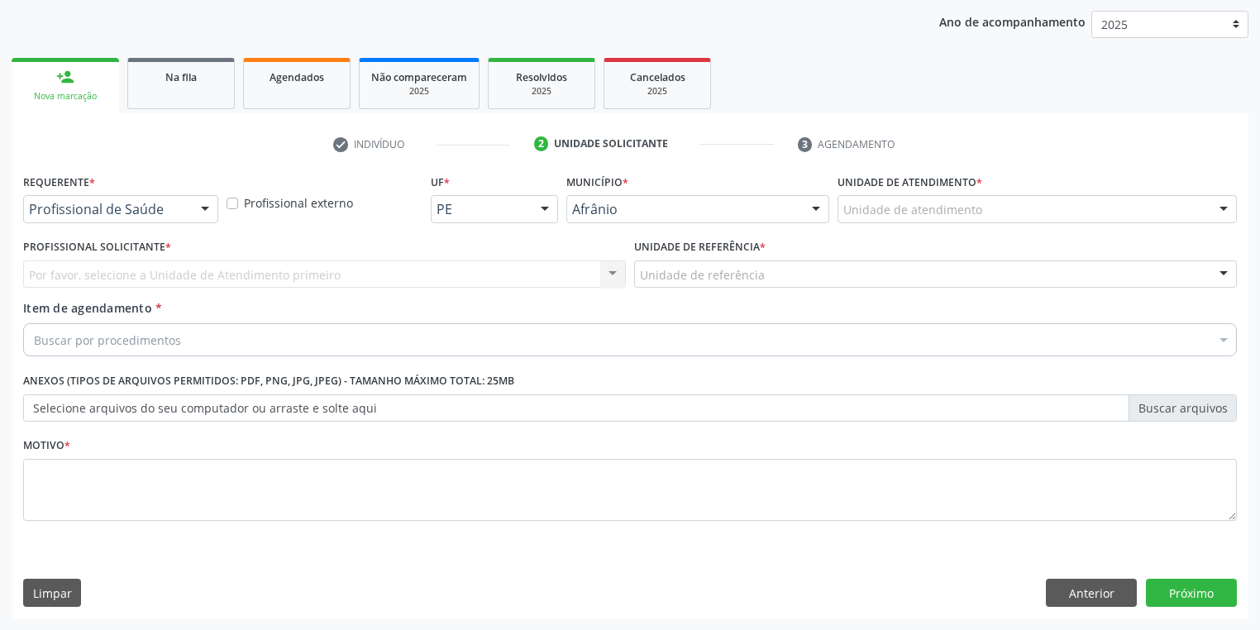
scroll to position [188, 0]
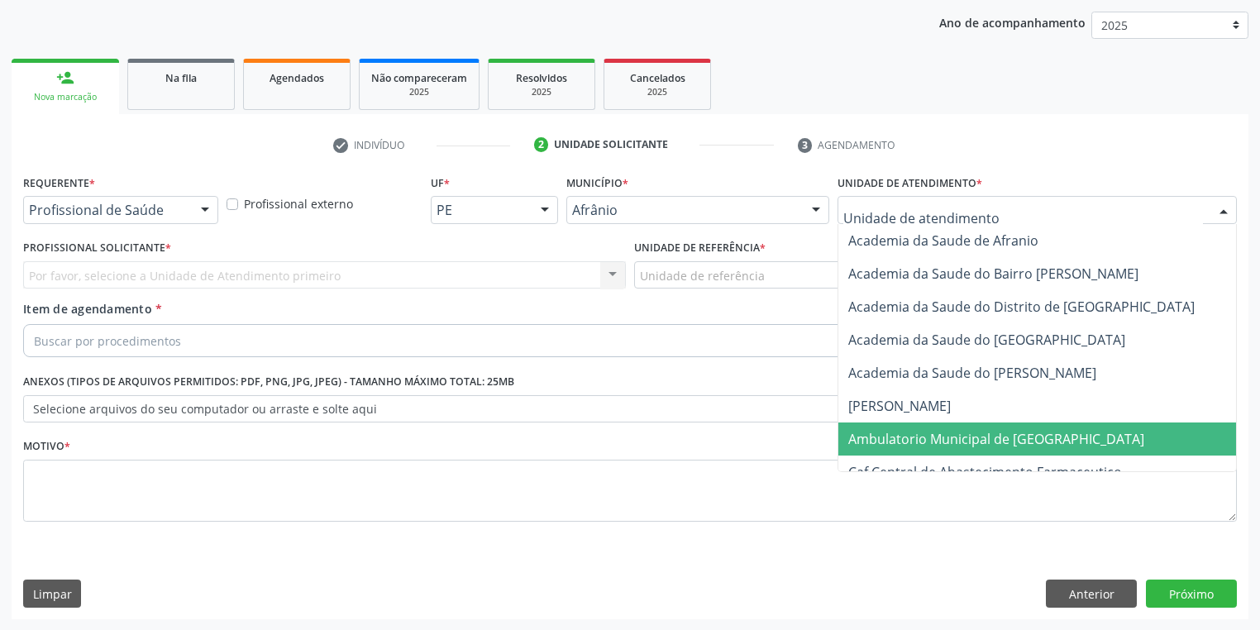
click at [903, 443] on span "Ambulatorio Municipal de [GEOGRAPHIC_DATA]" at bounding box center [996, 439] width 296 height 18
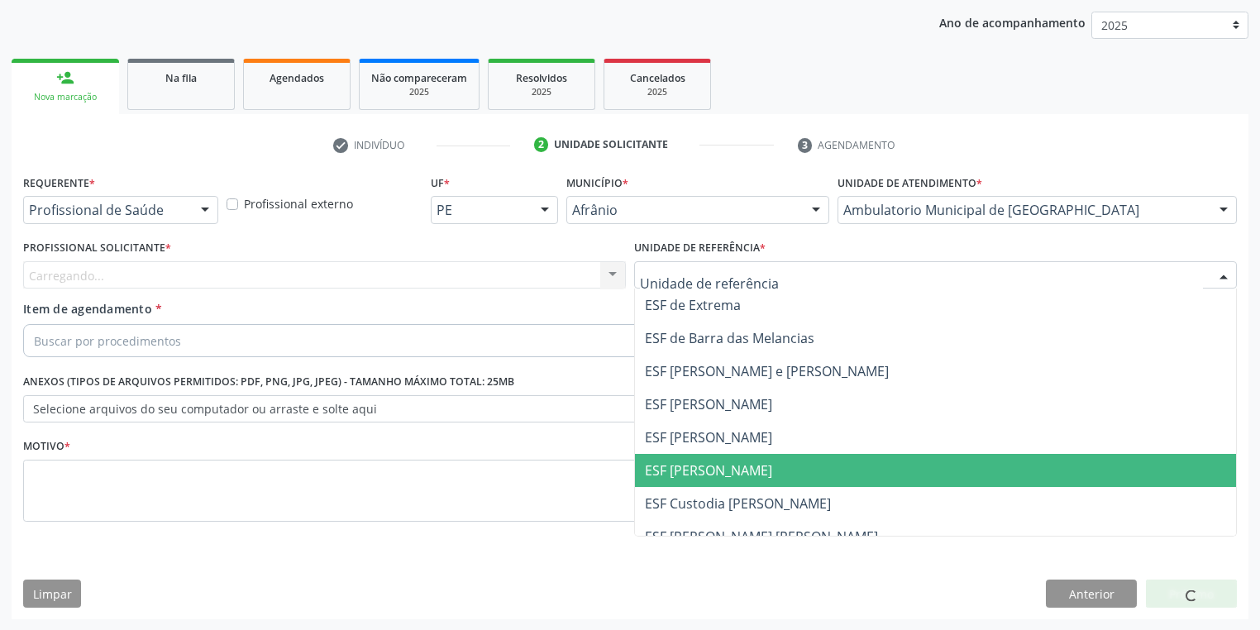
click at [681, 470] on span "ESF [PERSON_NAME]" at bounding box center [708, 470] width 127 height 18
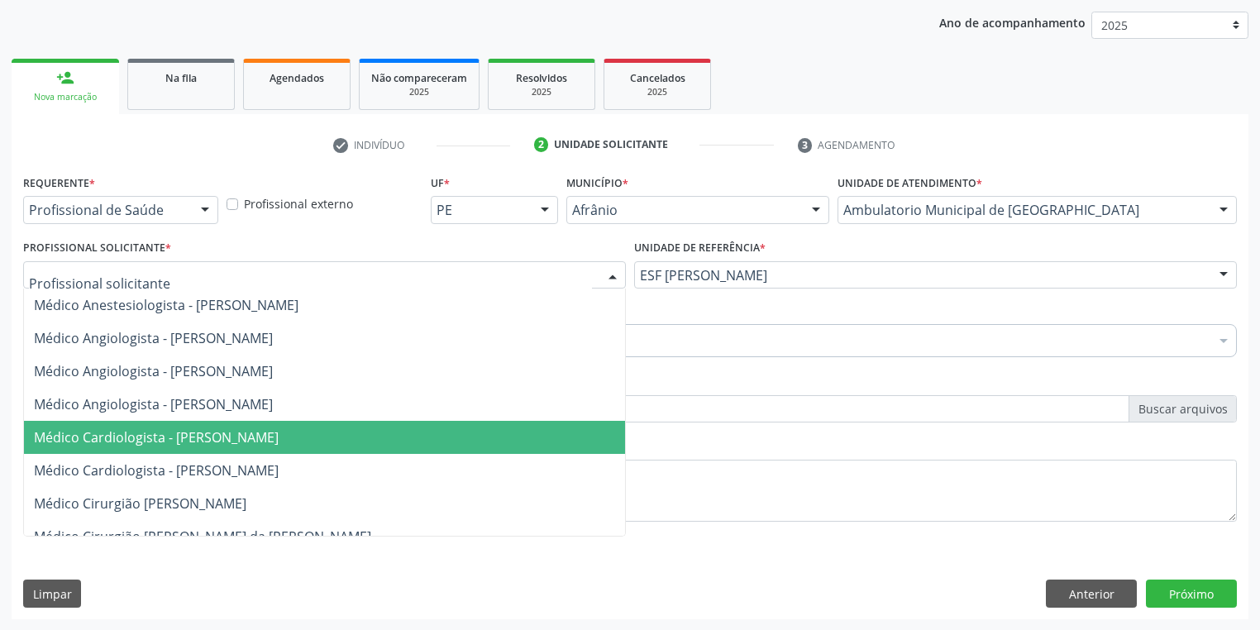
click at [131, 429] on span "Médico Cardiologista - [PERSON_NAME]" at bounding box center [156, 437] width 245 height 18
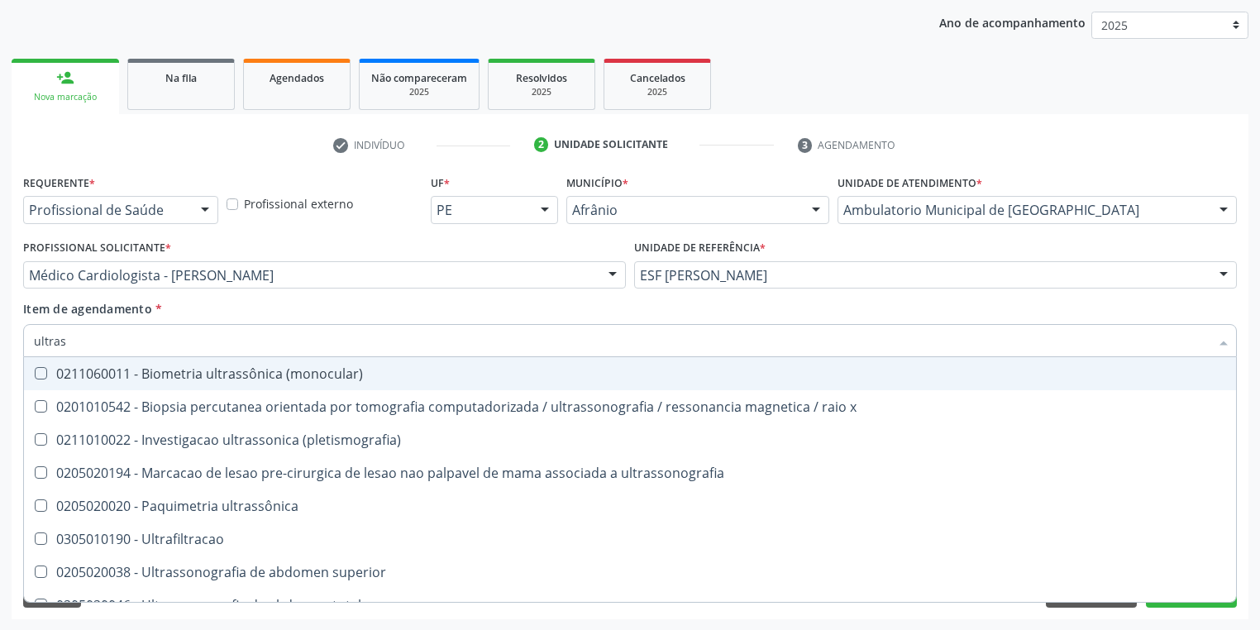
type input "ultrass"
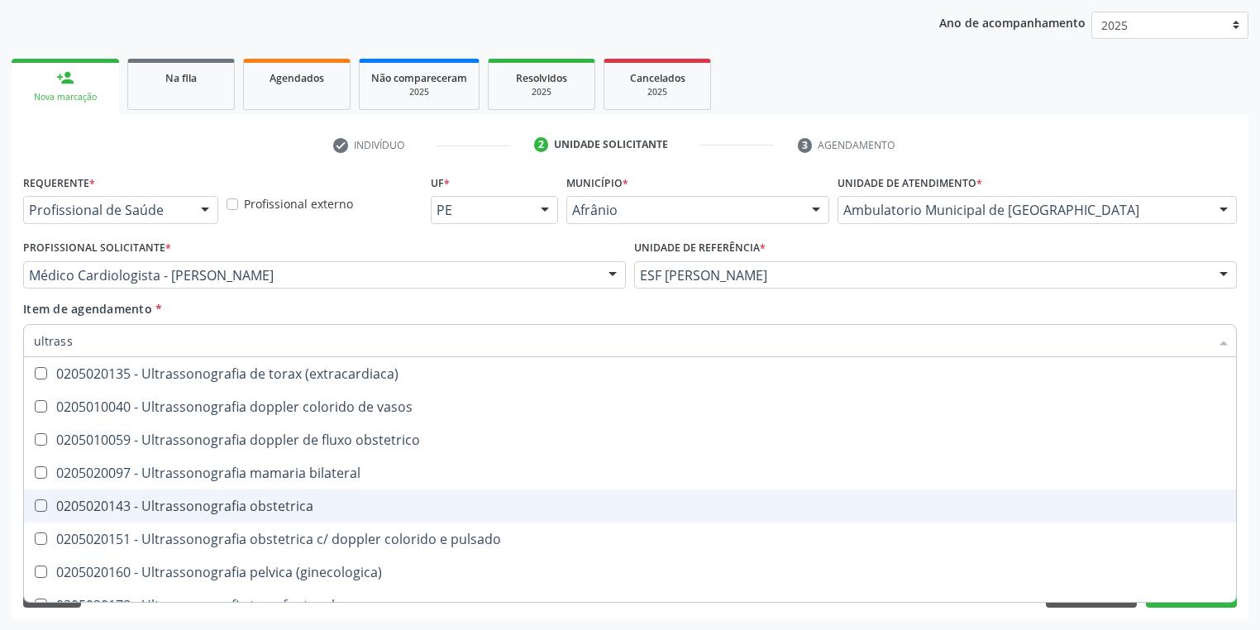
scroll to position [516, 0]
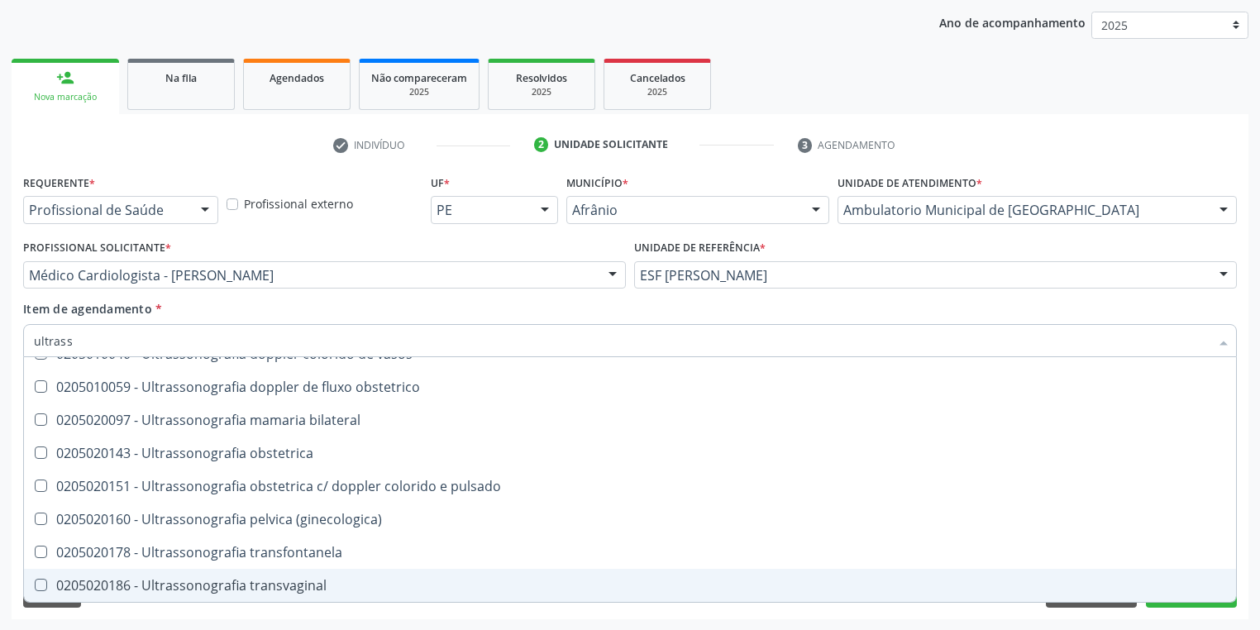
click at [255, 585] on div "0205020186 - Ultrassonografia transvaginal" at bounding box center [630, 585] width 1192 height 13
checkbox transvaginal "true"
click at [182, 613] on div "Requerente * Profissional de Saúde Profissional de Saúde Paciente Nenhum result…" at bounding box center [630, 394] width 1237 height 449
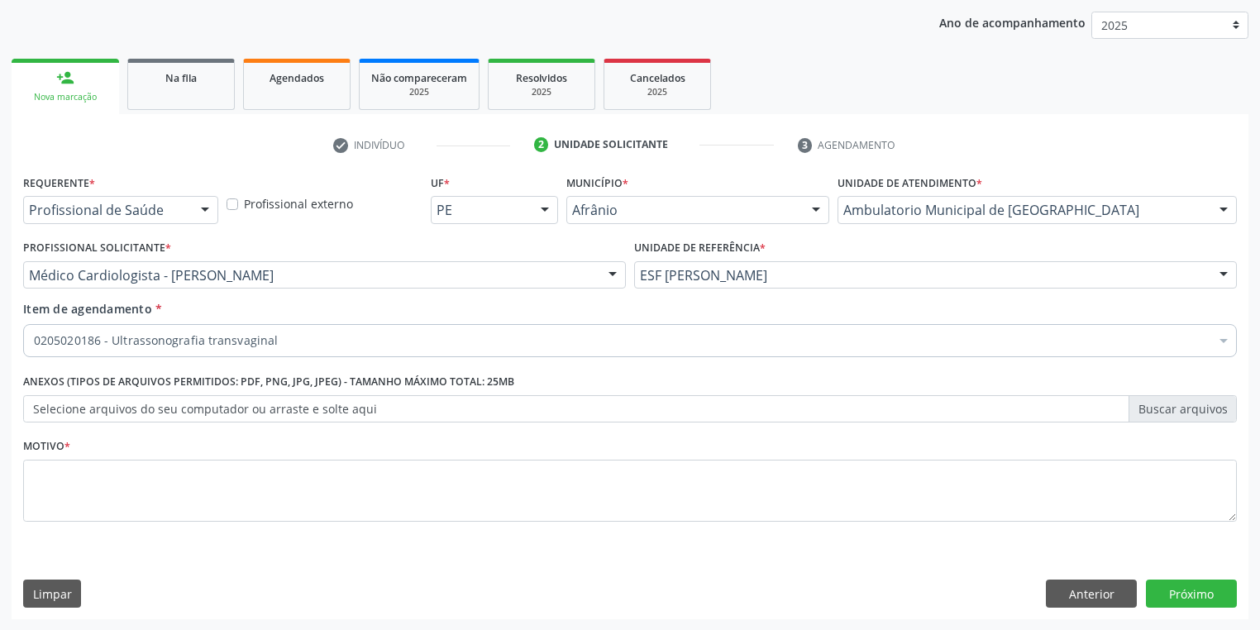
scroll to position [0, 0]
click at [57, 489] on textarea at bounding box center [630, 491] width 1214 height 63
type textarea "*"
click at [1162, 593] on button "Próximo" at bounding box center [1191, 593] width 91 height 28
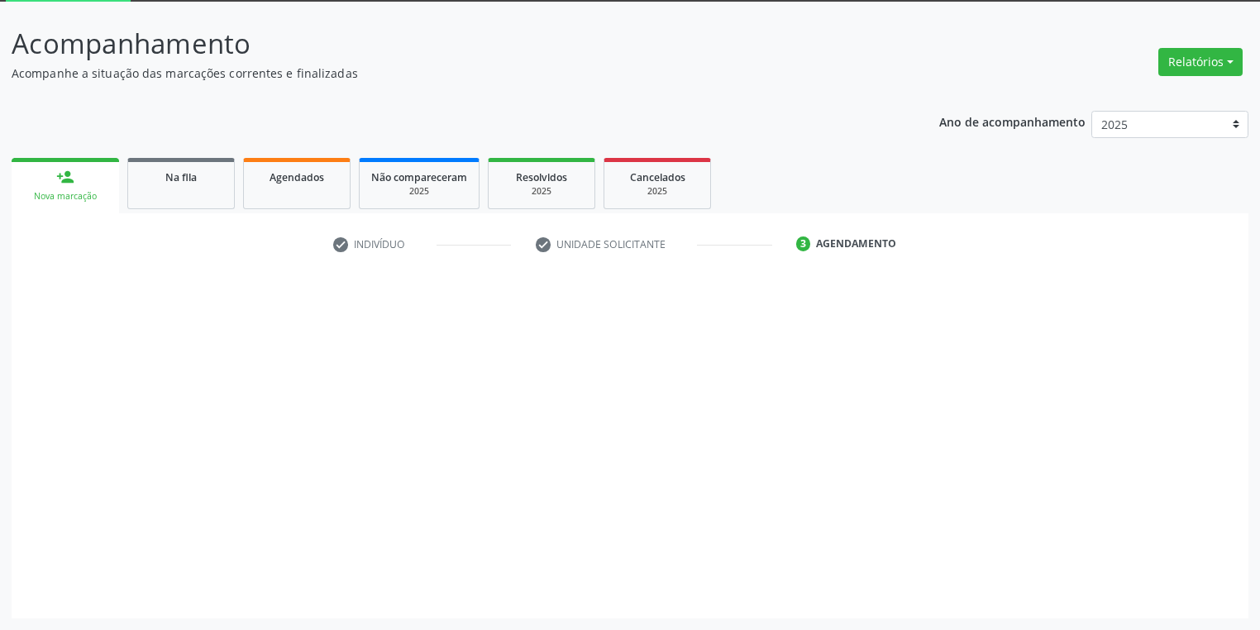
scroll to position [88, 0]
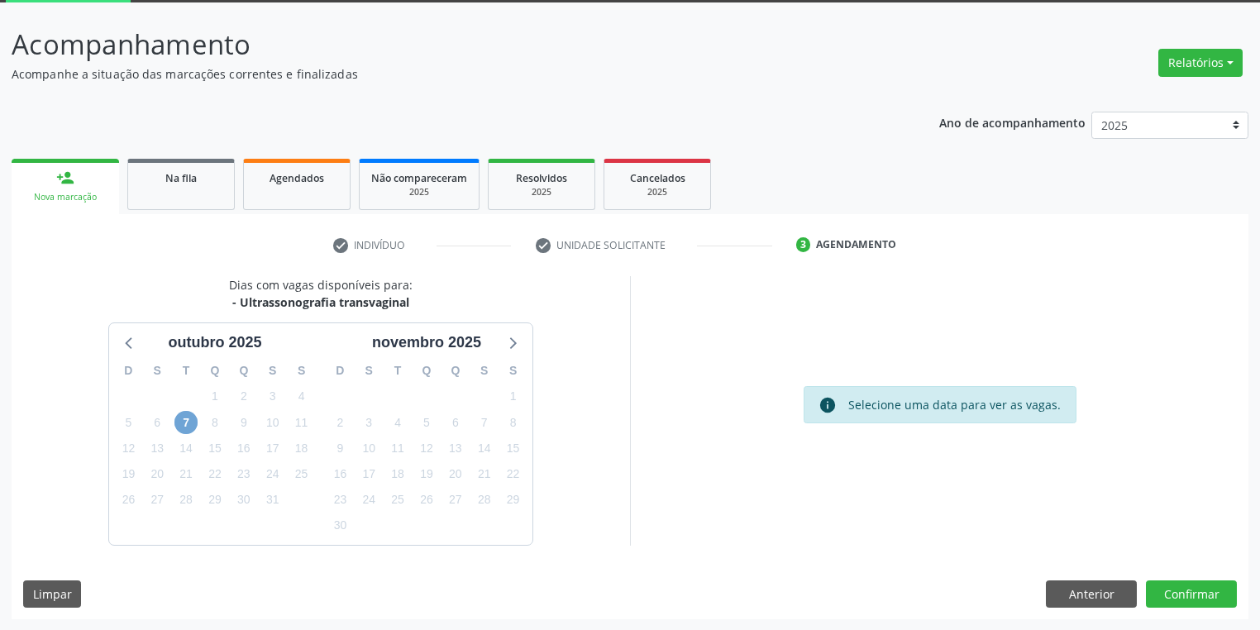
click at [184, 417] on span "7" at bounding box center [185, 422] width 23 height 23
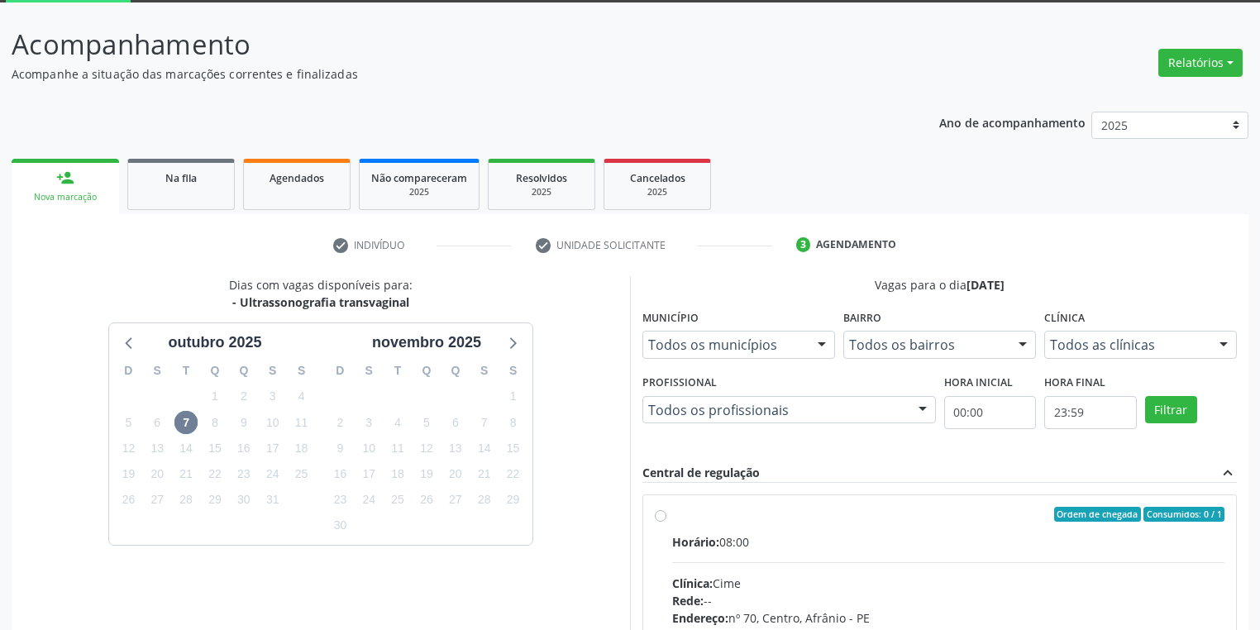
click at [872, 535] on div "Horário: 08:00" at bounding box center [948, 541] width 552 height 17
click at [666, 522] on input "Ordem de chegada Consumidos: 0 / 1 Horário: 08:00 Clínica: Cime Rede: -- Endere…" at bounding box center [661, 514] width 12 height 15
radio input "true"
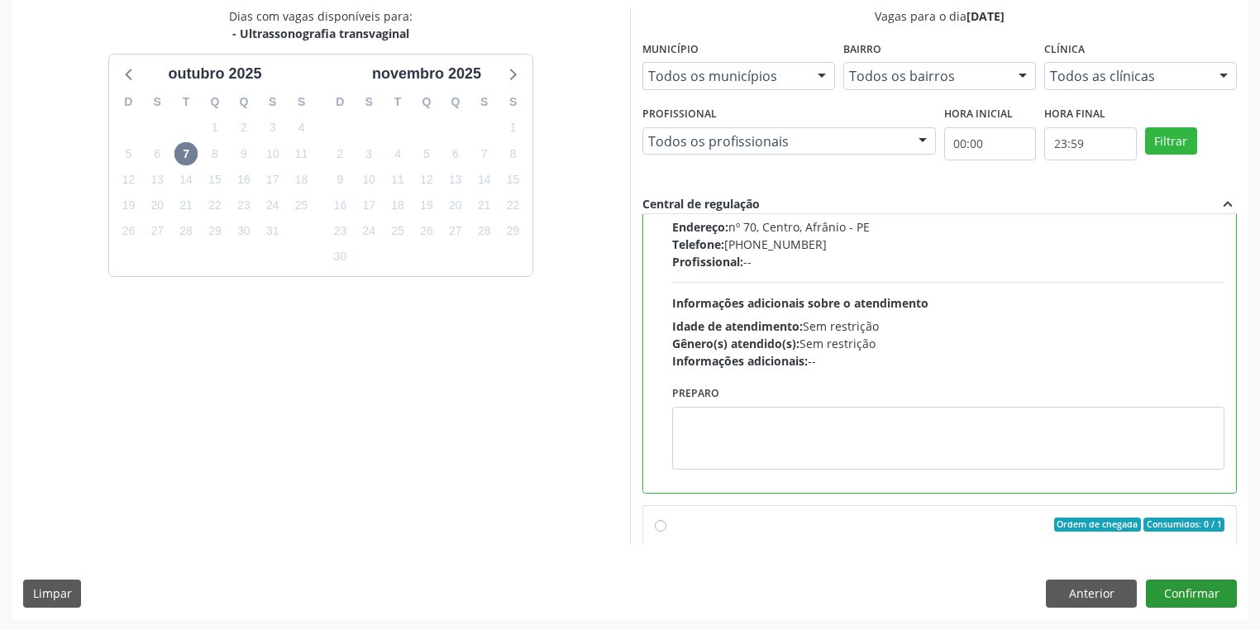
scroll to position [265, 0]
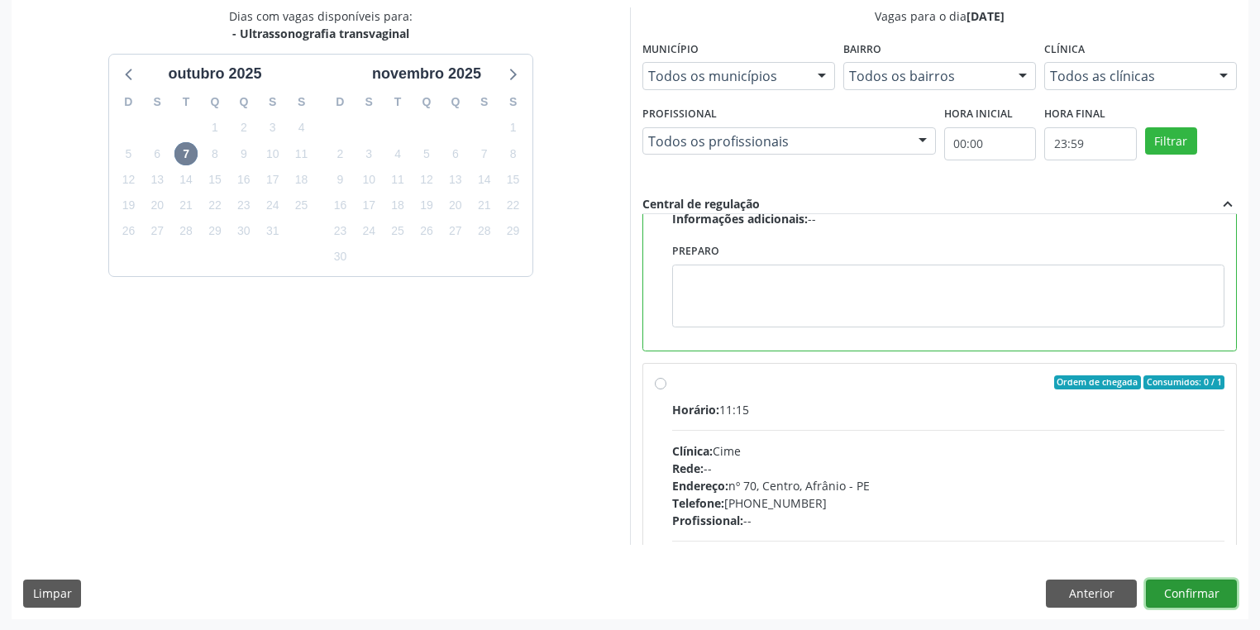
click at [1176, 594] on button "Confirmar" at bounding box center [1191, 593] width 91 height 28
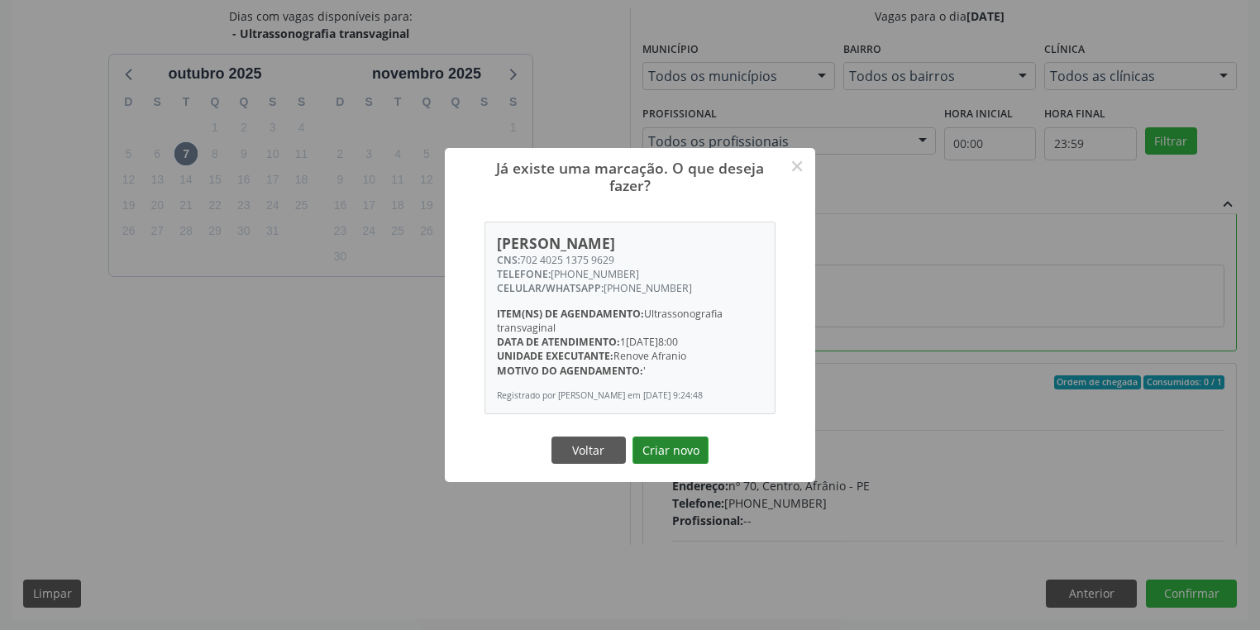
click at [682, 452] on button "Criar novo" at bounding box center [670, 450] width 76 height 28
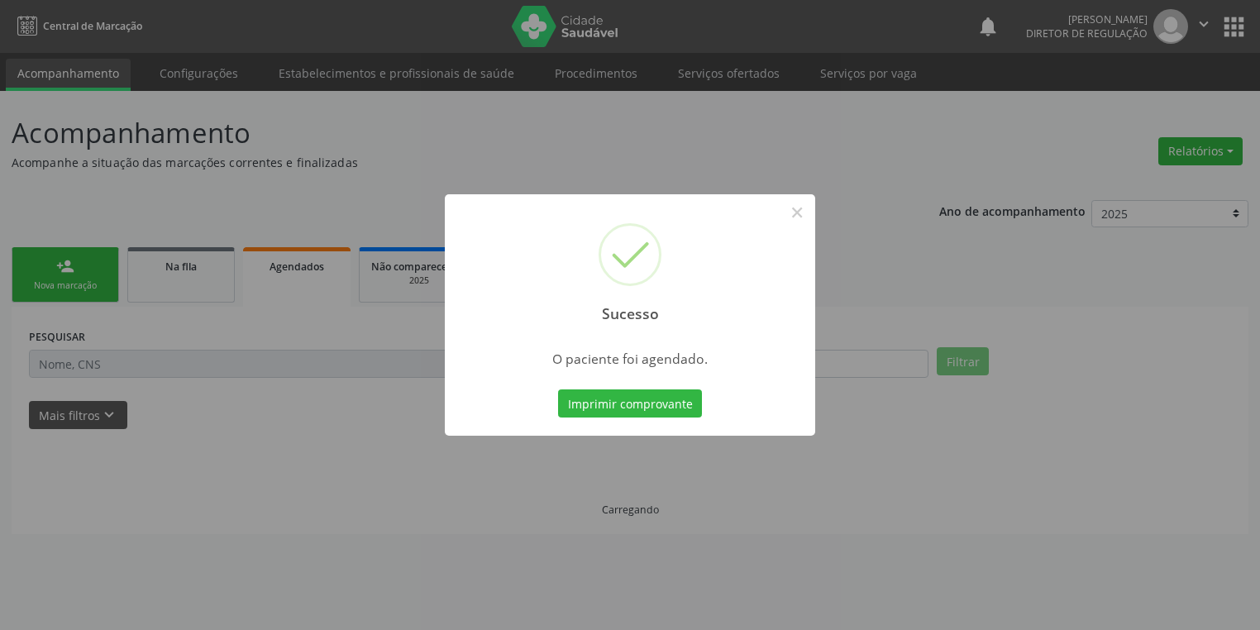
scroll to position [0, 0]
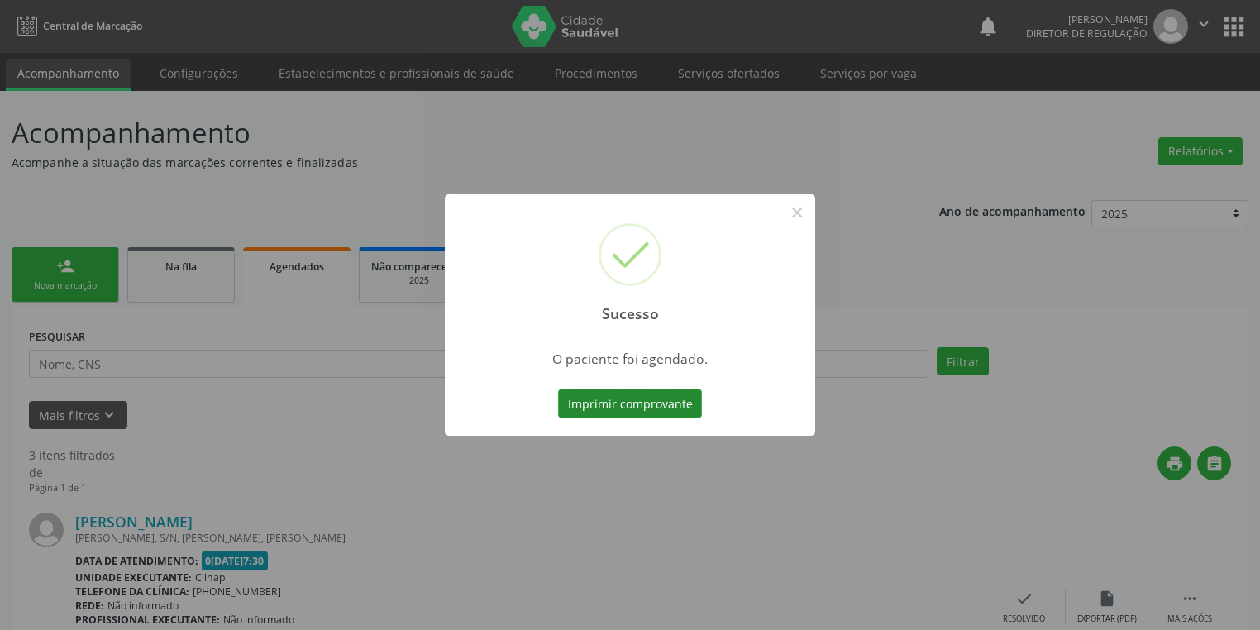
click at [631, 402] on button "Imprimir comprovante" at bounding box center [630, 403] width 144 height 28
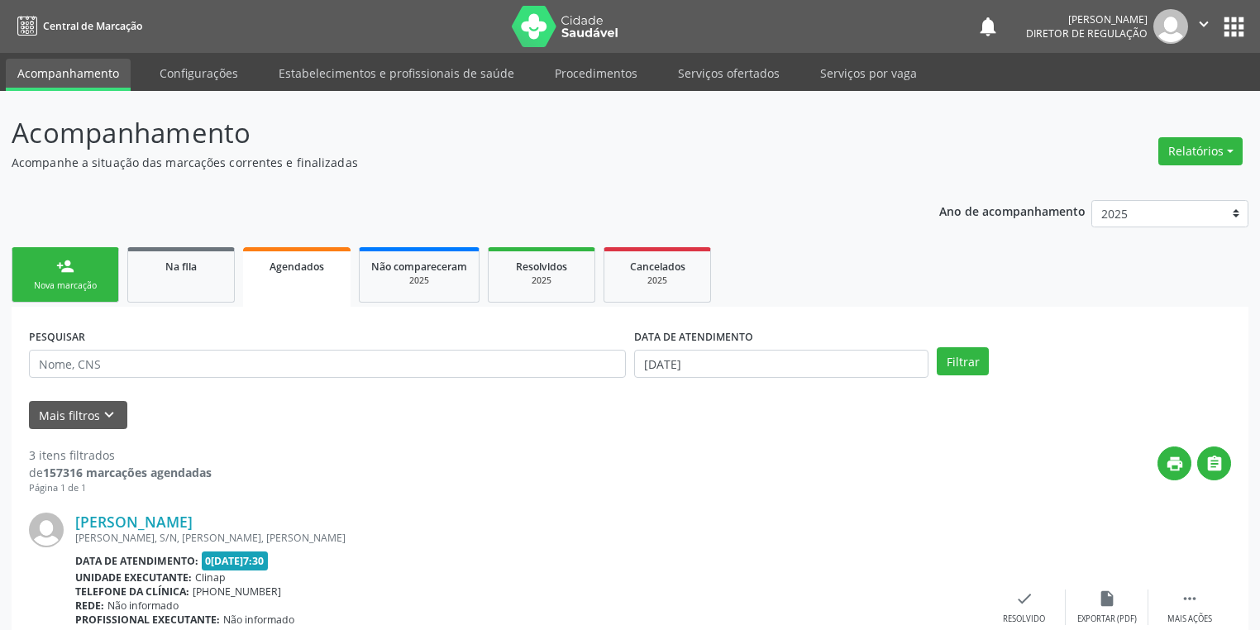
click at [63, 269] on div "person_add" at bounding box center [65, 266] width 18 height 18
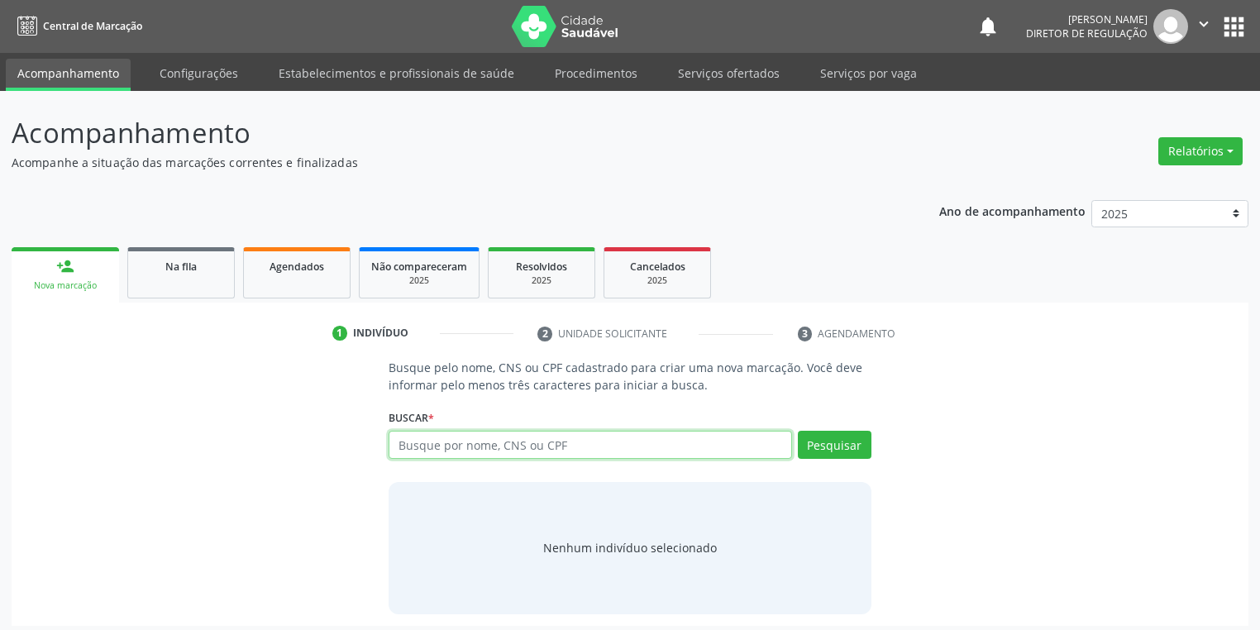
click at [423, 444] on input "text" at bounding box center [590, 445] width 403 height 28
type input "706506313194593"
click at [823, 443] on button "Pesquisar" at bounding box center [835, 445] width 74 height 28
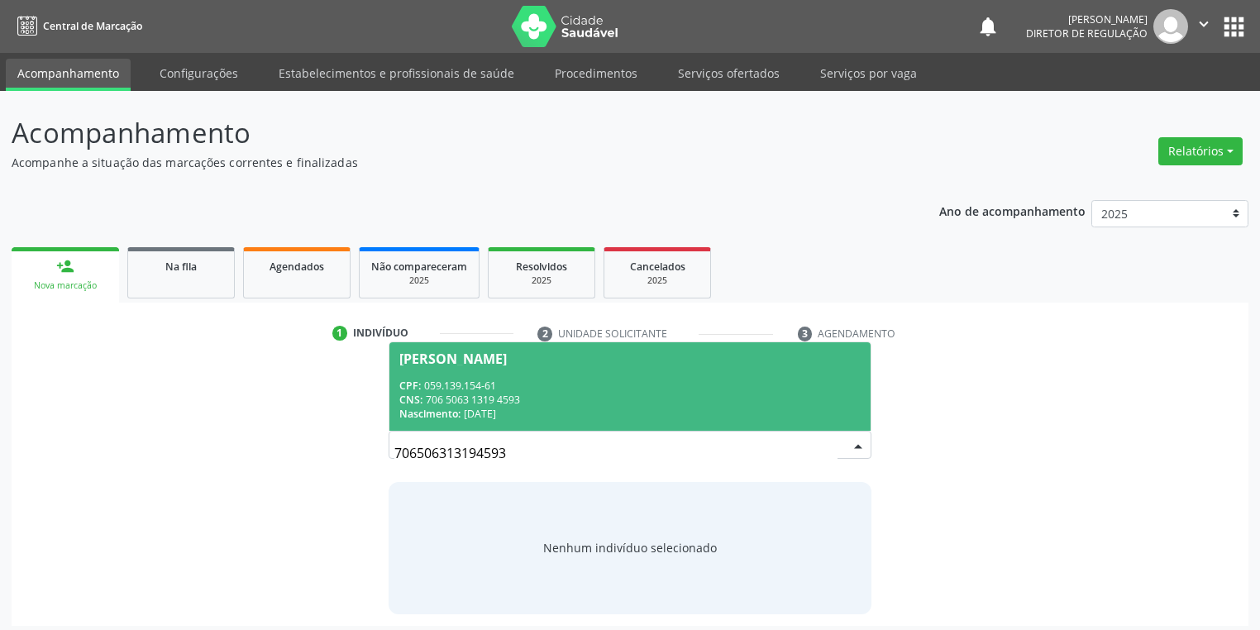
click at [445, 374] on span "[PERSON_NAME] CPF: 059.139.154-61 CNS: 706 5063 1319 4593 Nascimento: [DATE]" at bounding box center [629, 386] width 481 height 88
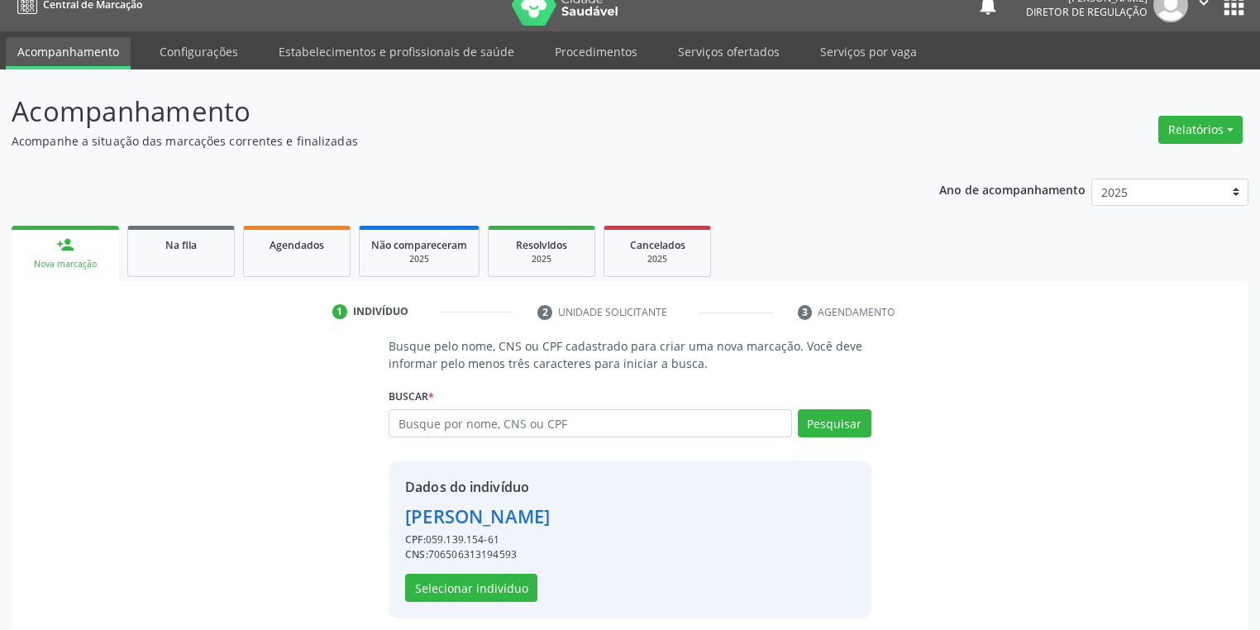
scroll to position [31, 0]
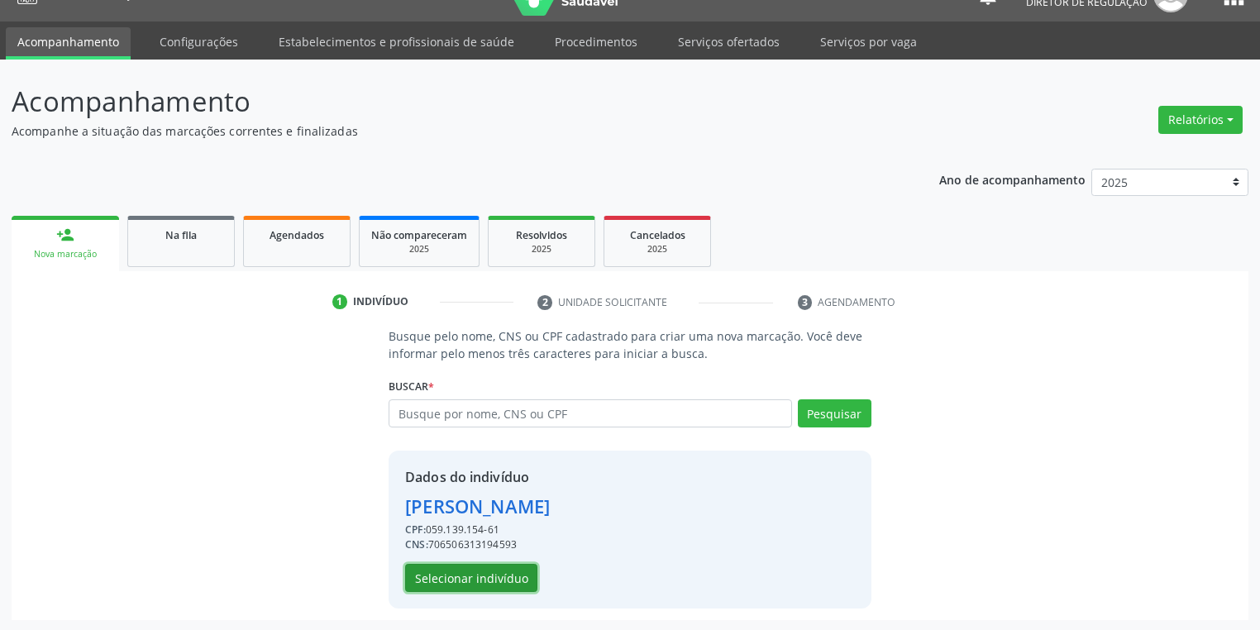
click at [465, 572] on button "Selecionar indivíduo" at bounding box center [471, 578] width 132 height 28
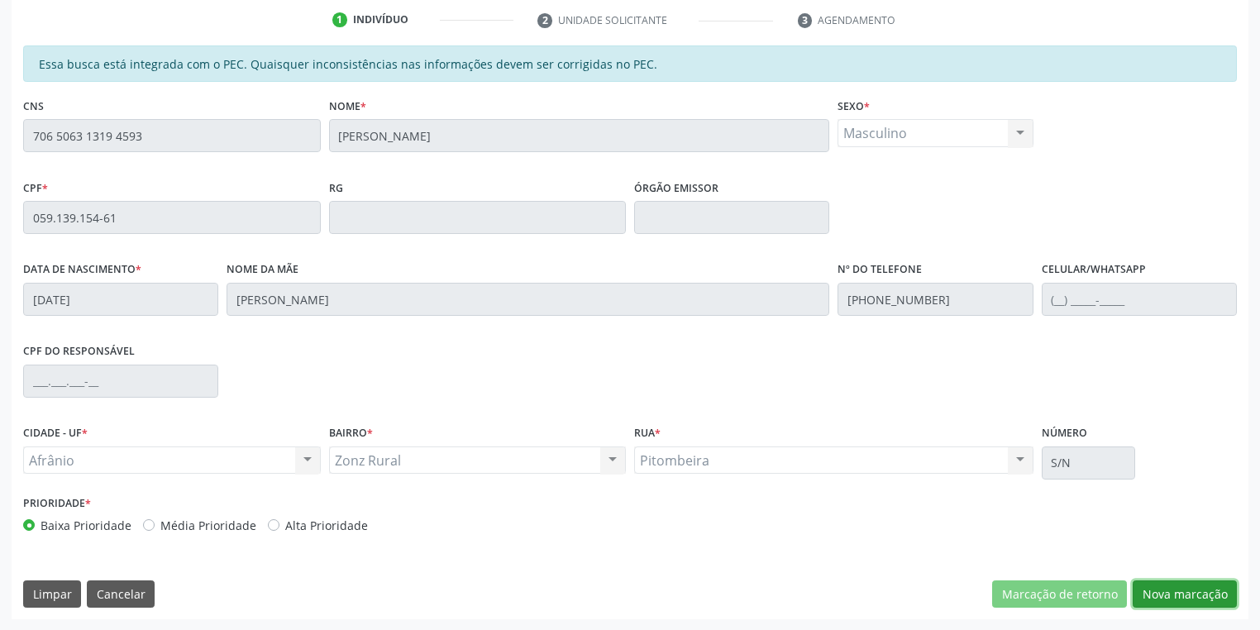
click at [1168, 590] on button "Nova marcação" at bounding box center [1185, 594] width 104 height 28
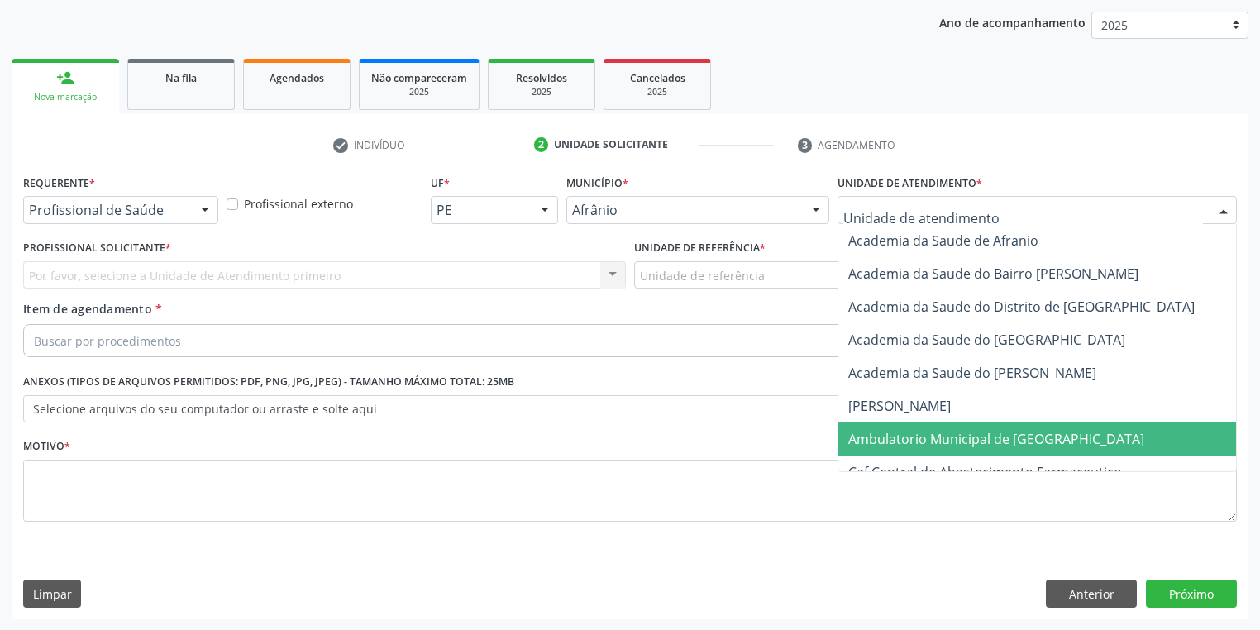
click at [910, 430] on span "Ambulatorio Municipal de [GEOGRAPHIC_DATA]" at bounding box center [996, 439] width 296 height 18
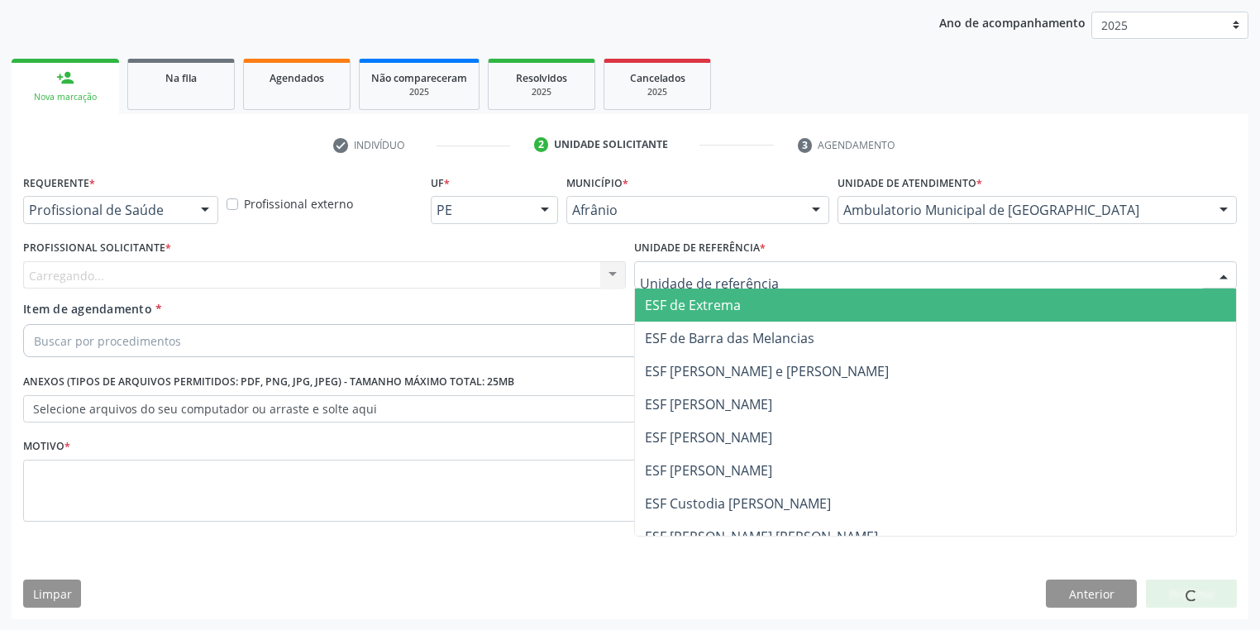
drag, startPoint x: 678, startPoint y: 271, endPoint x: 676, endPoint y: 336, distance: 64.5
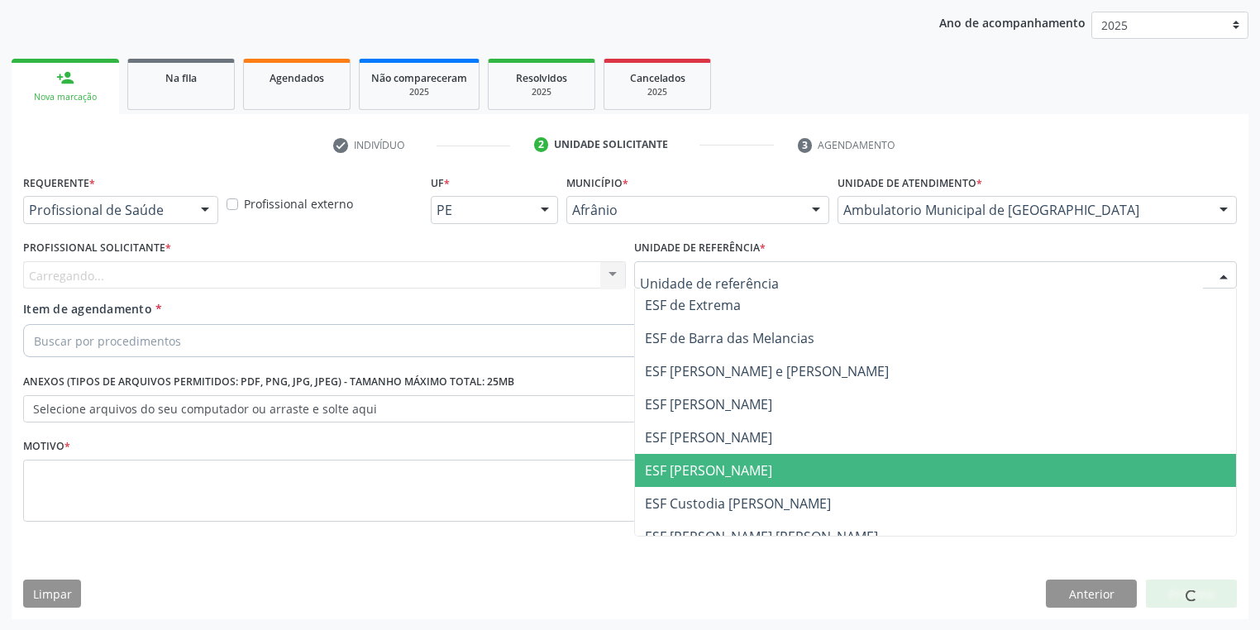
click at [675, 479] on span "ESF [PERSON_NAME]" at bounding box center [935, 470] width 601 height 33
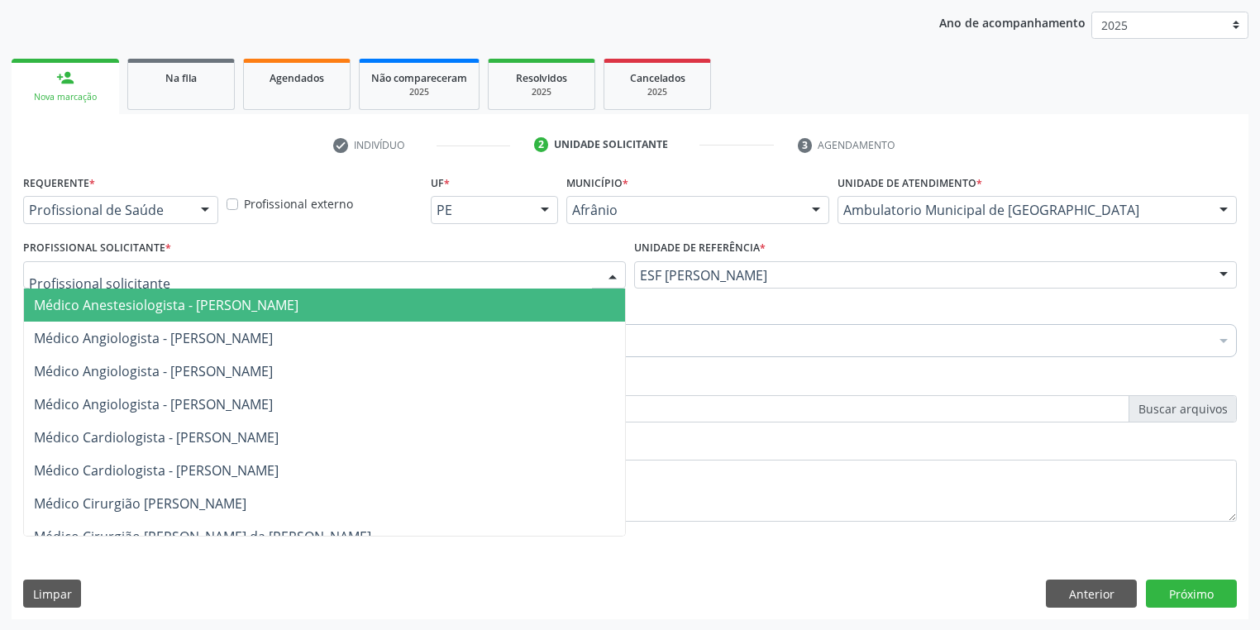
click at [141, 284] on div at bounding box center [324, 275] width 603 height 28
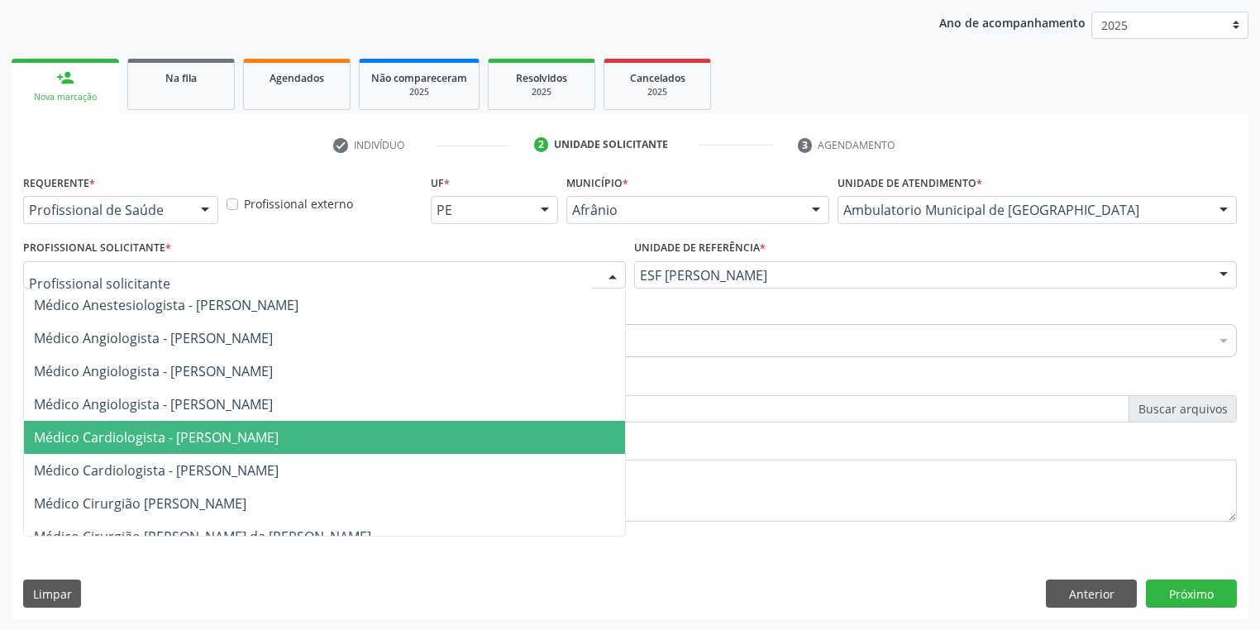
click at [146, 431] on span "Médico Cardiologista - [PERSON_NAME]" at bounding box center [156, 437] width 245 height 18
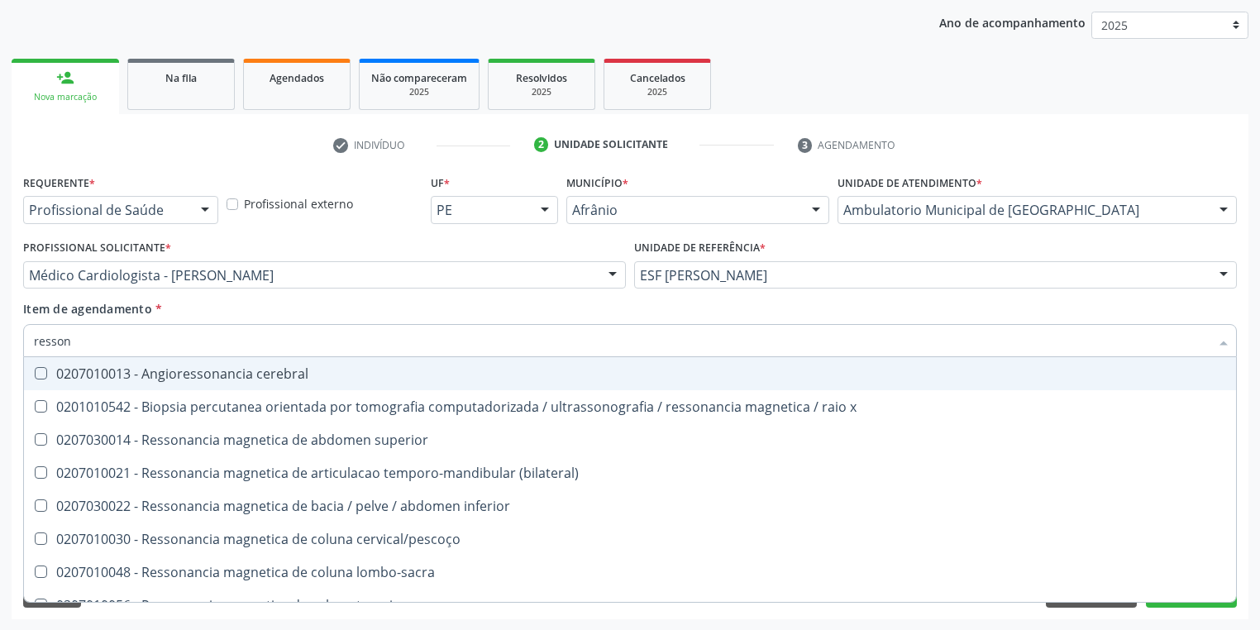
type input "ressona"
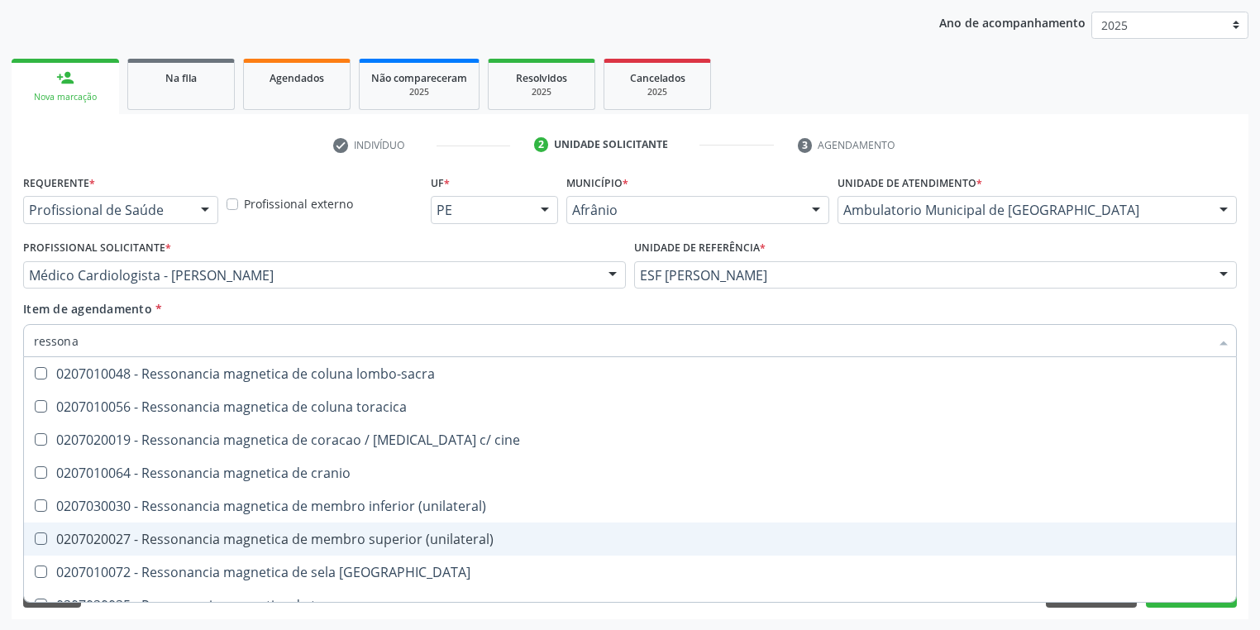
scroll to position [251, 0]
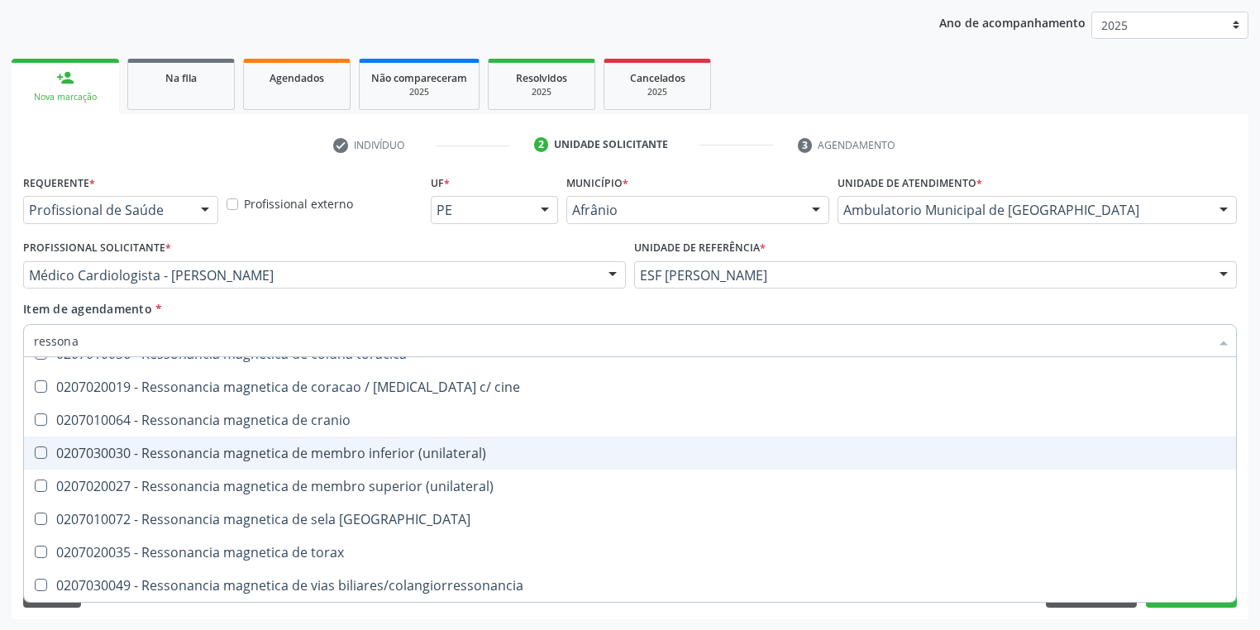
click at [199, 462] on span "0207030030 - Ressonancia magnetica de membro inferior (unilateral)" at bounding box center [630, 452] width 1212 height 33
checkbox \(unilateral\) "true"
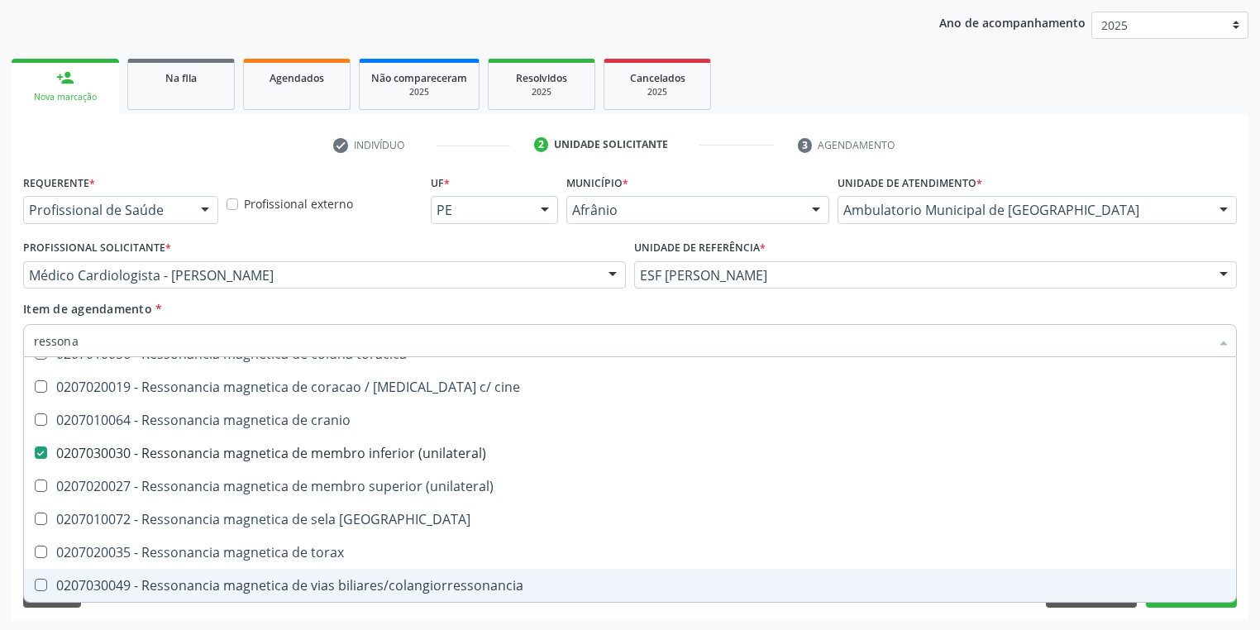
click at [89, 613] on div "Requerente * Profissional de Saúde Profissional de Saúde Paciente Nenhum result…" at bounding box center [630, 394] width 1237 height 449
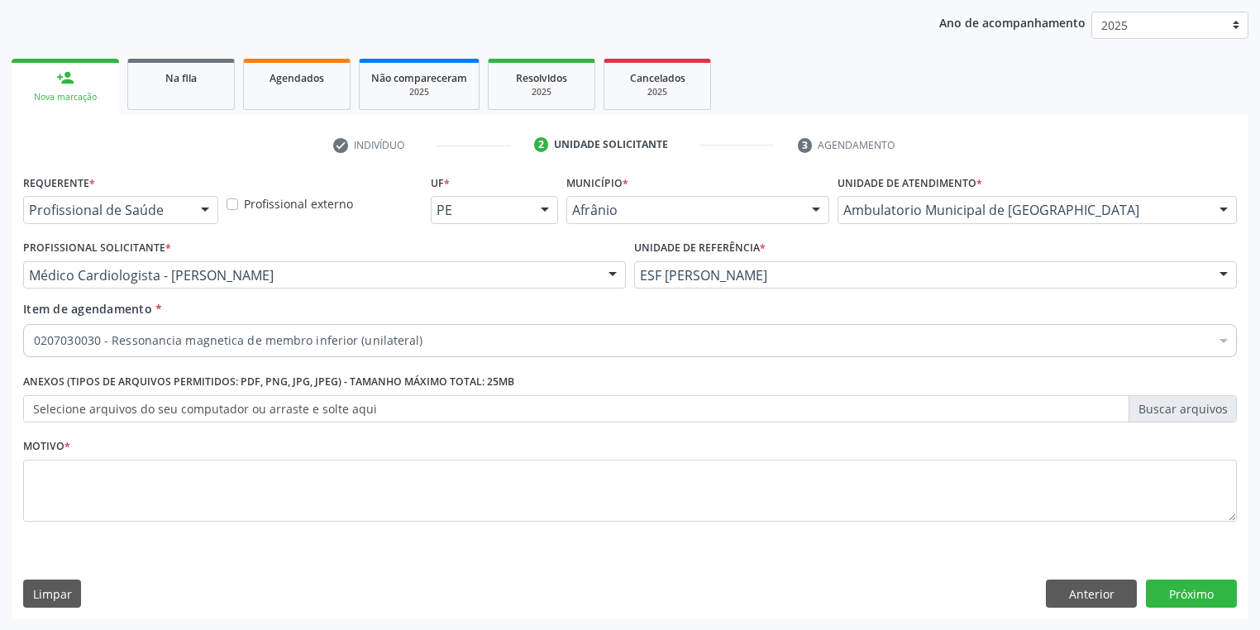
scroll to position [0, 0]
click at [74, 484] on textarea at bounding box center [630, 491] width 1214 height 63
type textarea "*"
click at [1185, 588] on button "Próximo" at bounding box center [1191, 593] width 91 height 28
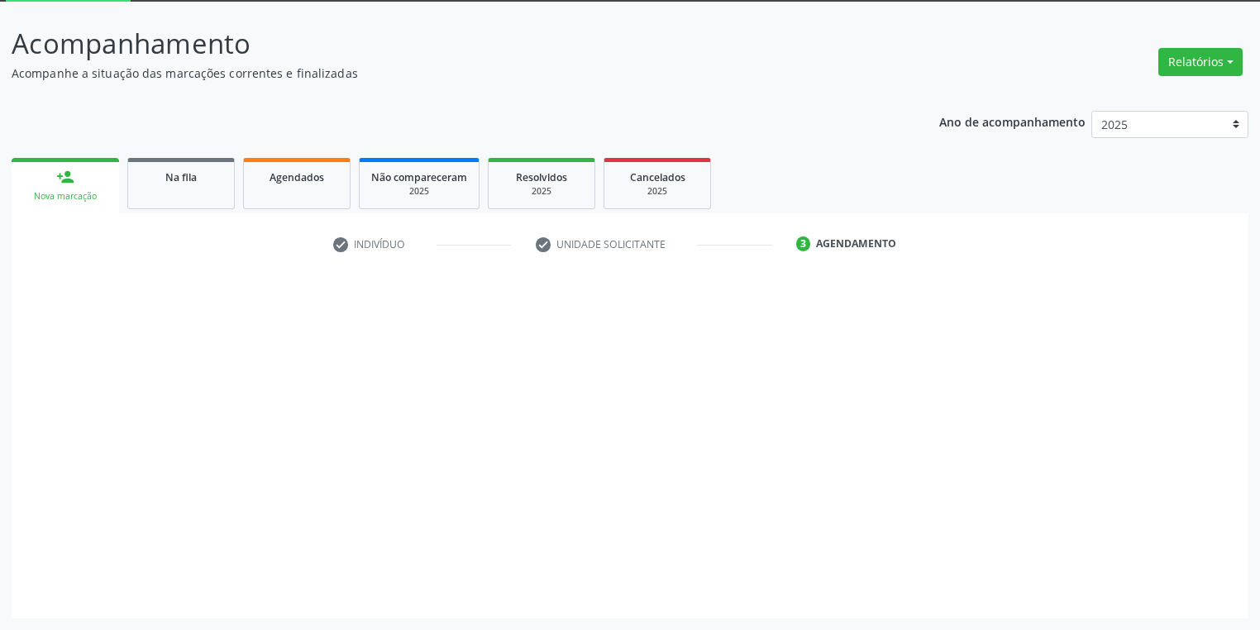
scroll to position [88, 0]
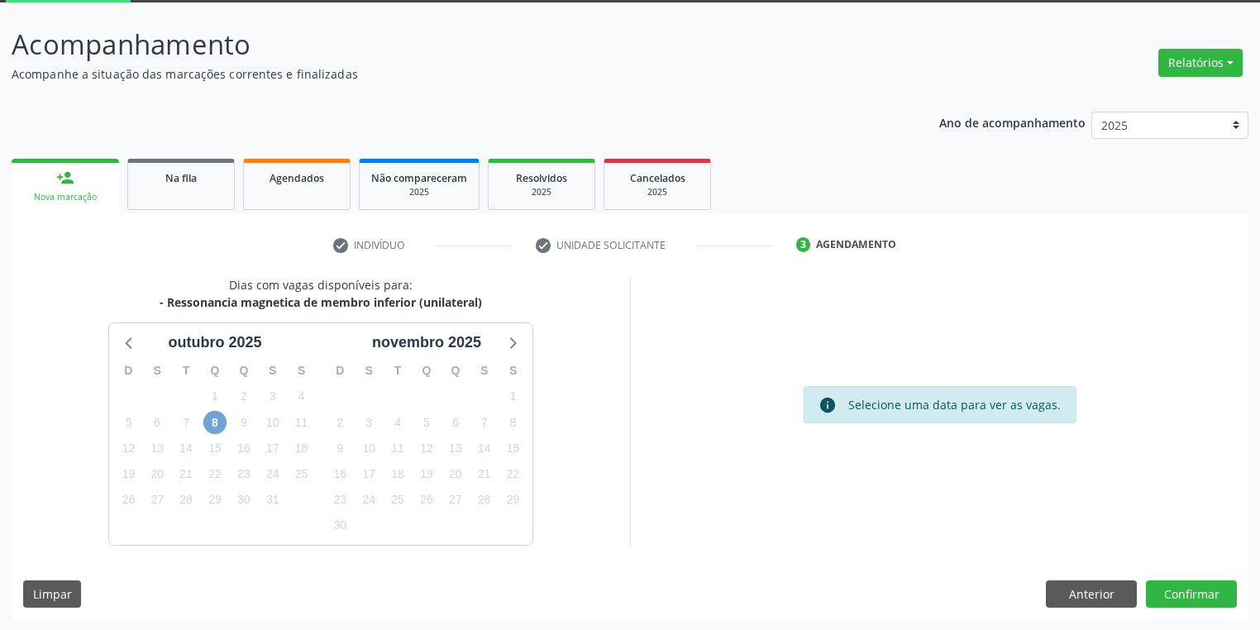
click at [207, 420] on span "8" at bounding box center [214, 422] width 23 height 23
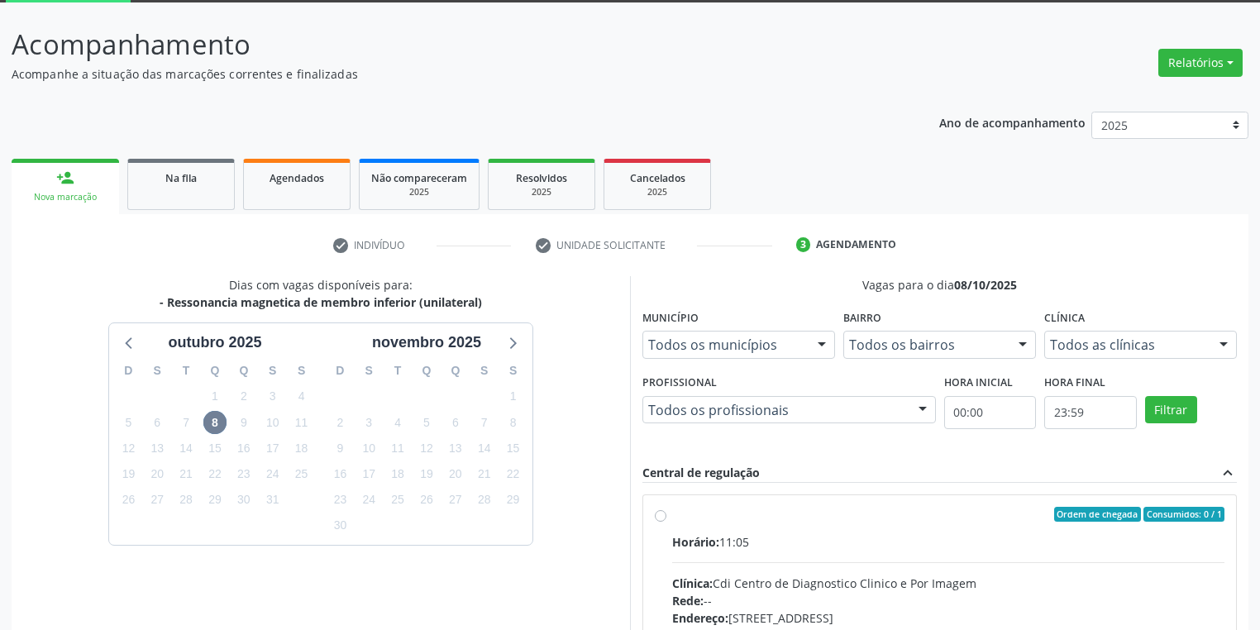
click at [666, 522] on input "Ordem de chegada Consumidos: 0 / 1 Horário: 11:05 Clínica: Cdi Centro de Diagno…" at bounding box center [661, 514] width 12 height 15
radio input "true"
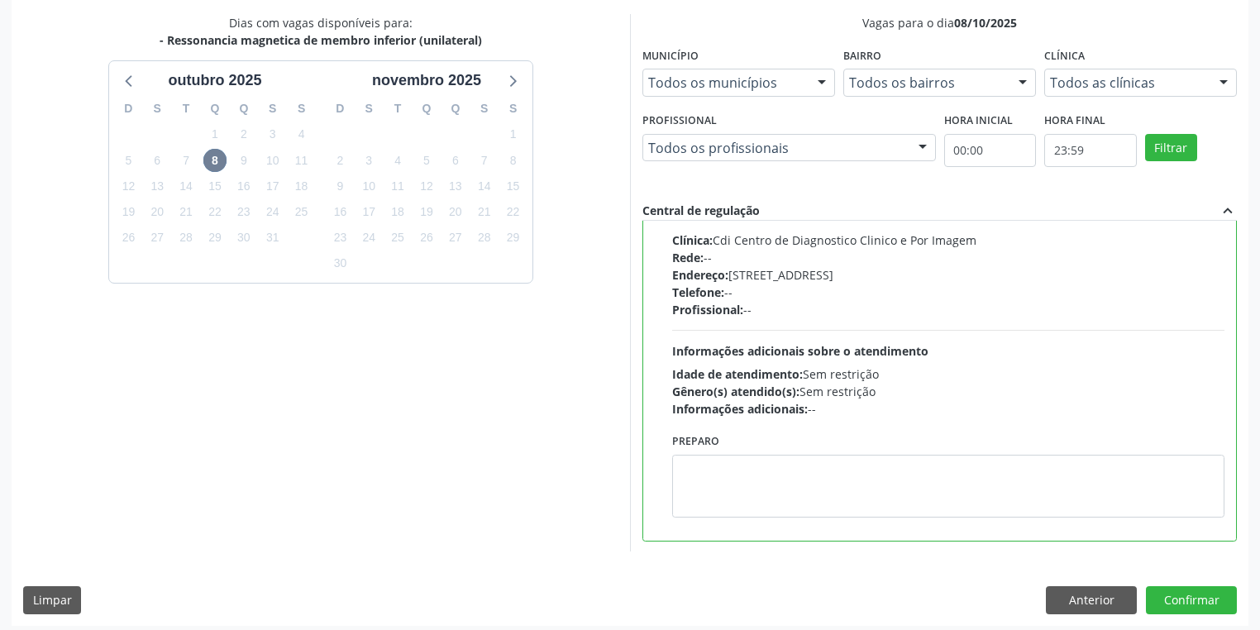
scroll to position [357, 0]
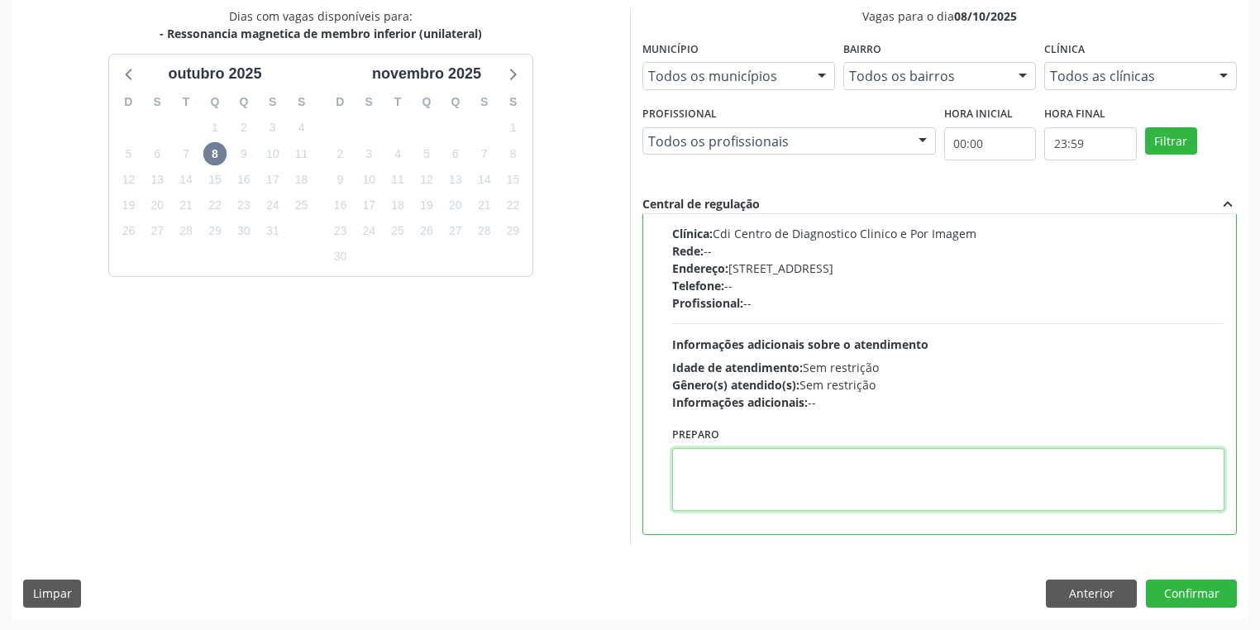
click at [835, 486] on textarea at bounding box center [948, 479] width 552 height 63
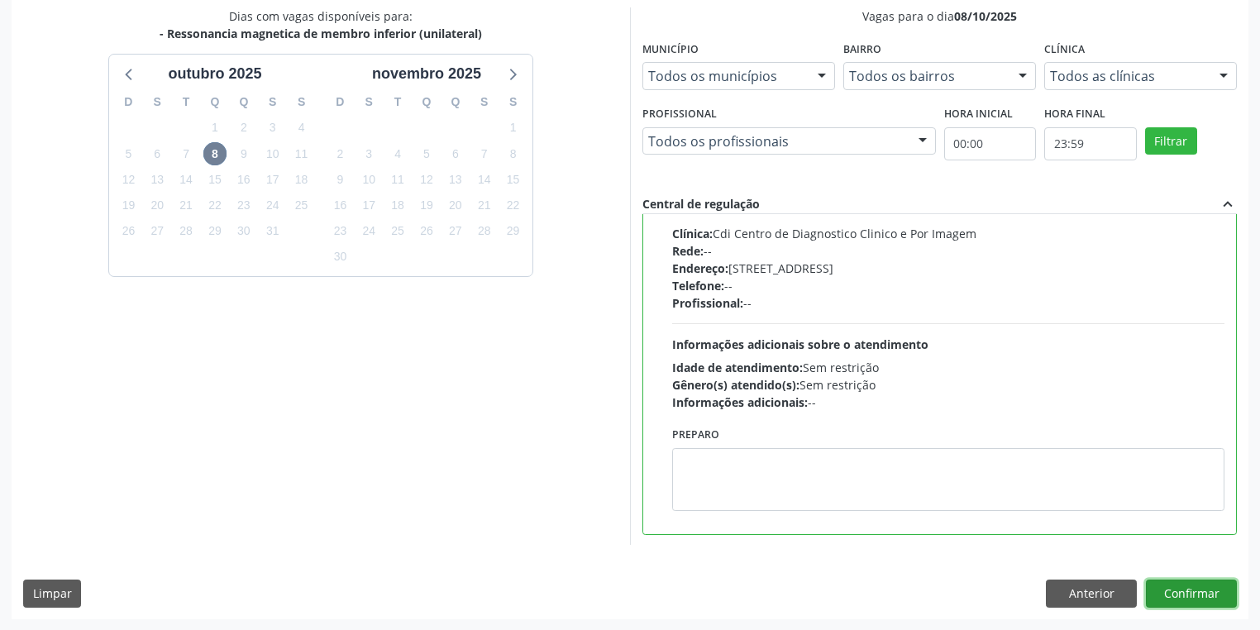
click at [1185, 594] on button "Confirmar" at bounding box center [1191, 593] width 91 height 28
